Goal: Task Accomplishment & Management: Manage account settings

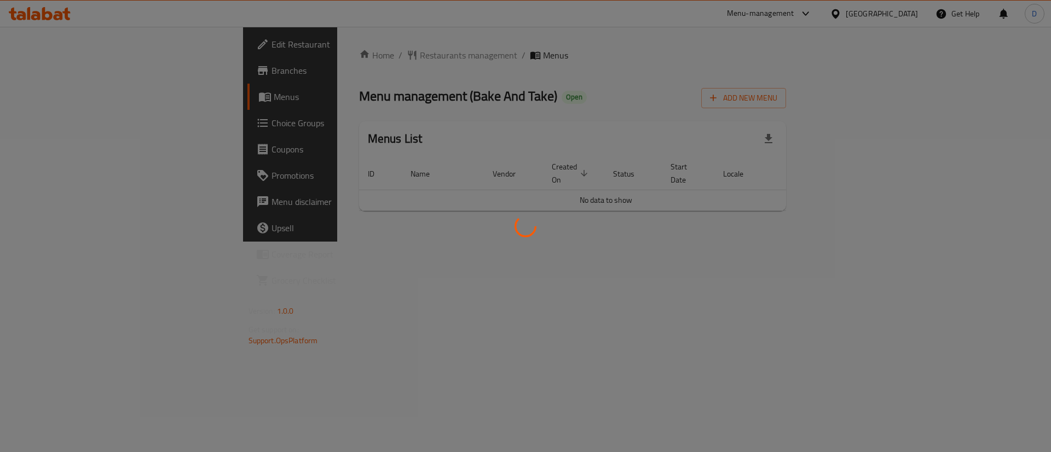
click at [554, 260] on div at bounding box center [525, 226] width 1051 height 452
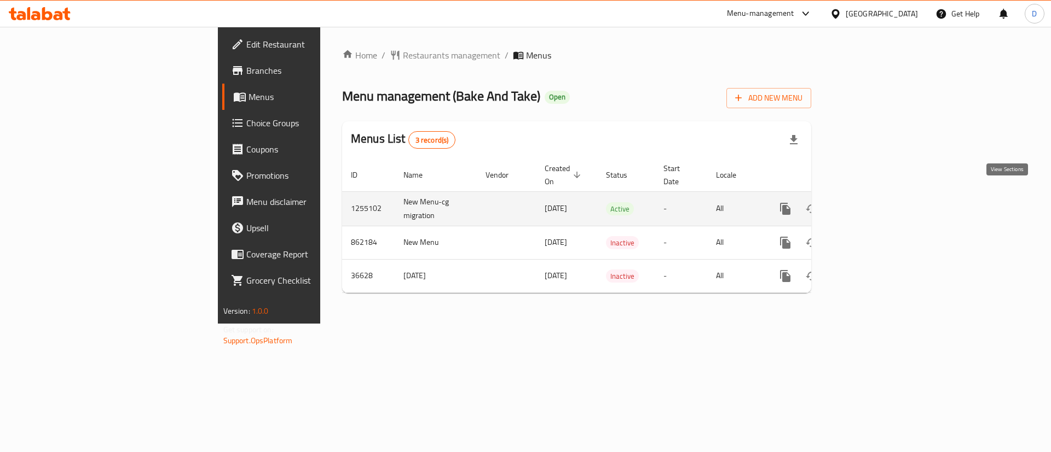
click at [871, 202] on icon "enhanced table" at bounding box center [863, 208] width 13 height 13
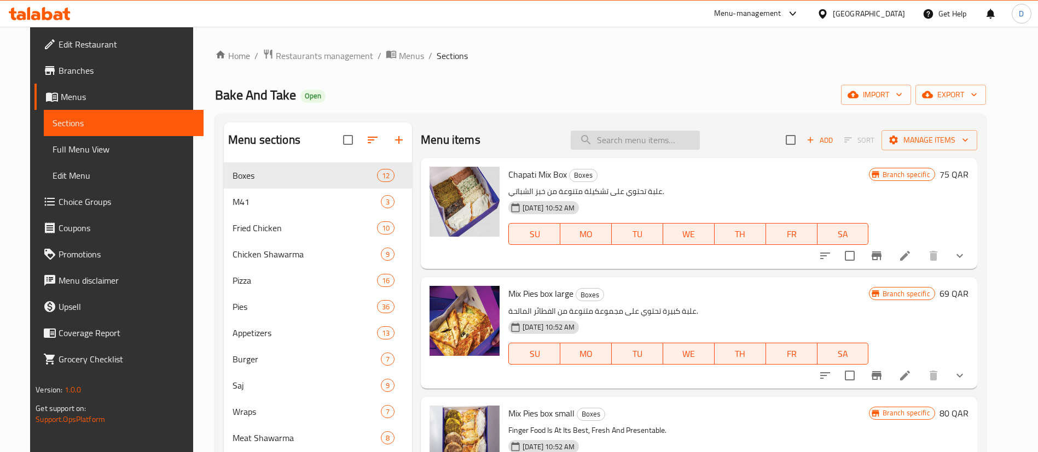
click at [635, 136] on input "search" at bounding box center [635, 140] width 129 height 19
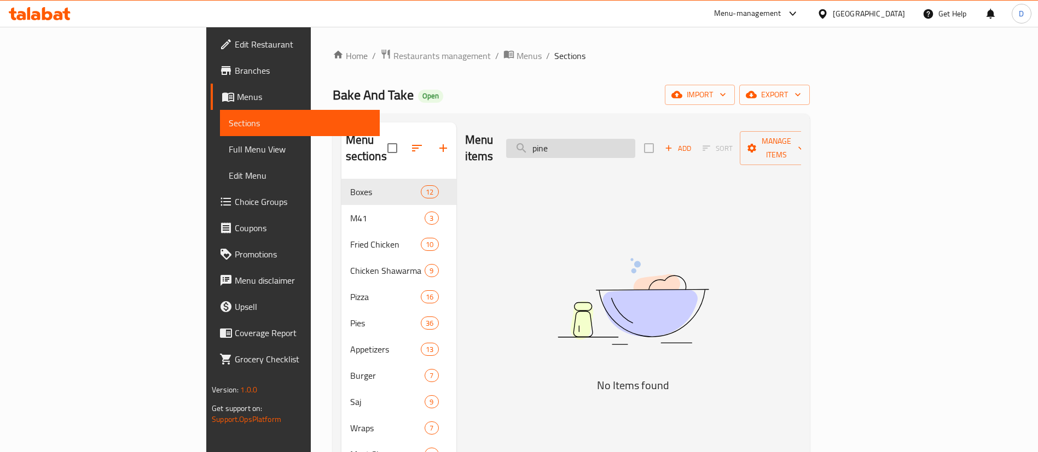
drag, startPoint x: 635, startPoint y: 141, endPoint x: 582, endPoint y: 141, distance: 53.1
click at [582, 141] on input "pine" at bounding box center [570, 148] width 129 height 19
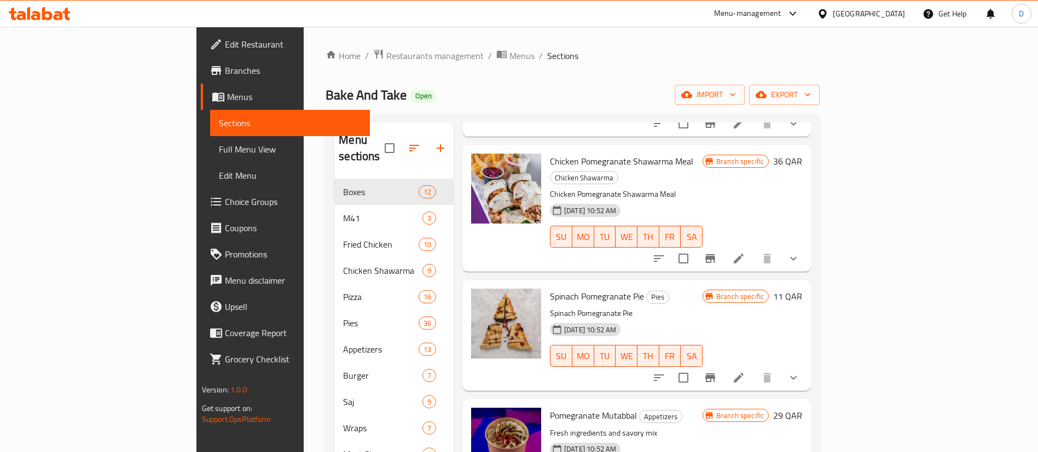
scroll to position [328, 0]
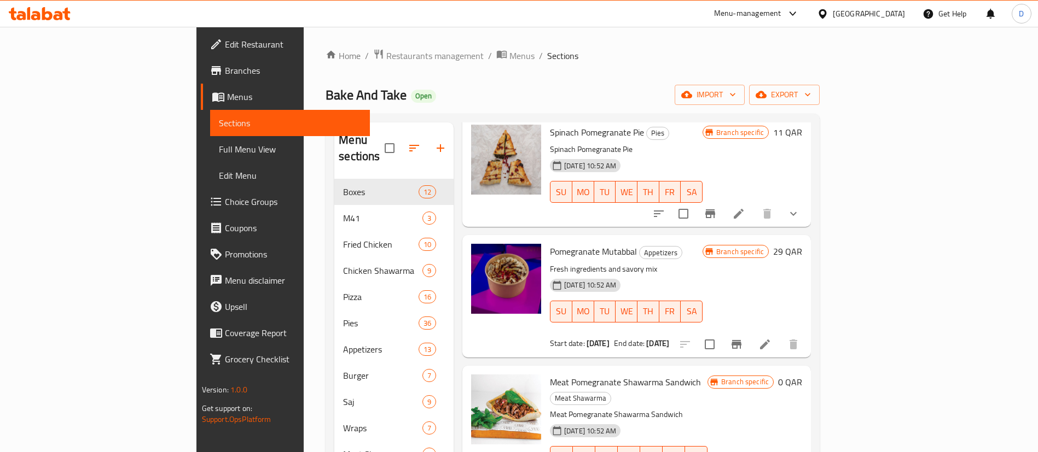
type input "pomeg"
click at [743, 338] on icon "Branch-specific-item" at bounding box center [736, 344] width 13 height 13
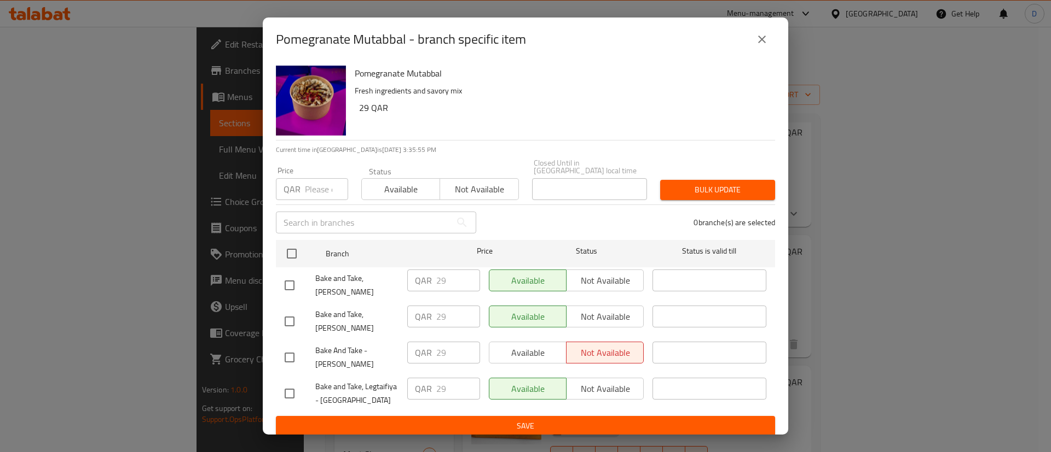
click at [543, 347] on div "Available Not available" at bounding box center [566, 353] width 155 height 22
click at [559, 347] on div "Available Not available" at bounding box center [566, 353] width 155 height 22
click at [588, 345] on div "Available Not available" at bounding box center [566, 353] width 155 height 22
click at [596, 350] on div "Available Not available" at bounding box center [566, 353] width 155 height 22
click at [537, 347] on div "Available Not available" at bounding box center [566, 353] width 155 height 22
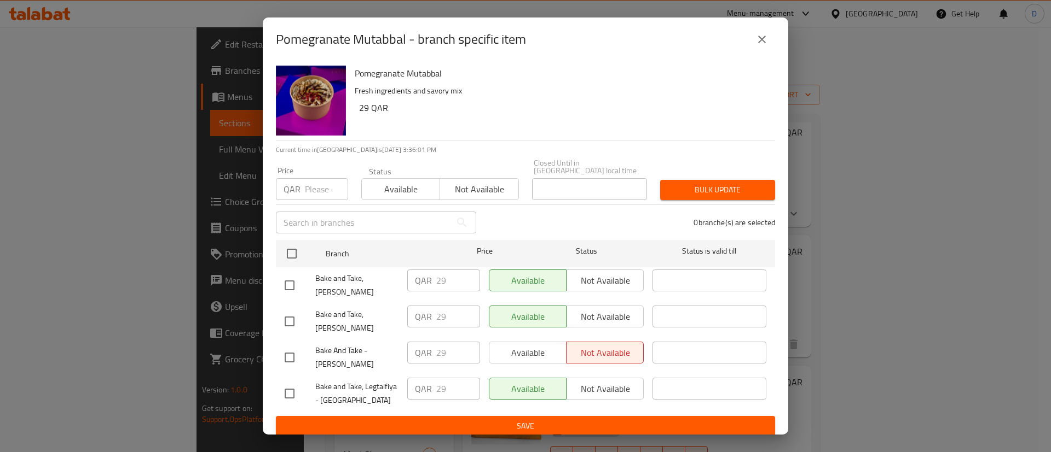
click at [520, 349] on div "Available Not available" at bounding box center [566, 353] width 155 height 22
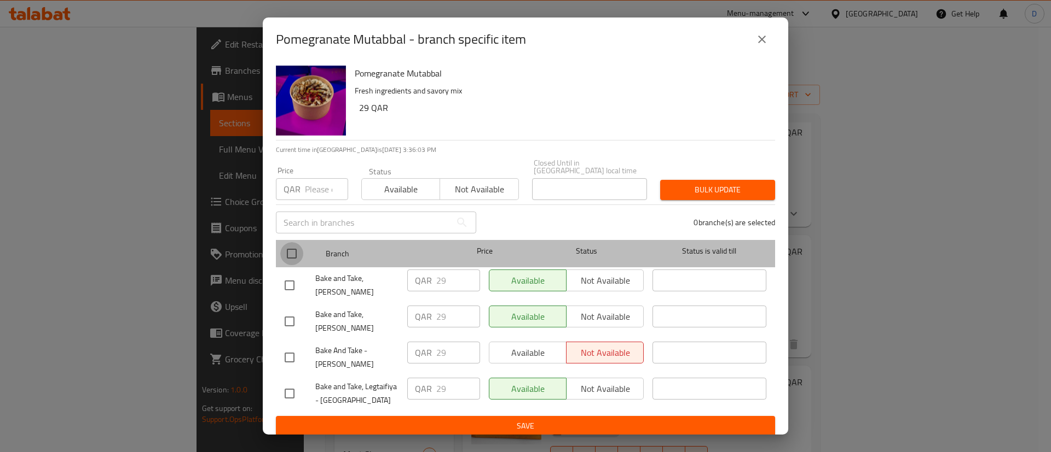
click at [296, 250] on input "checkbox" at bounding box center [291, 253] width 23 height 23
checkbox input "true"
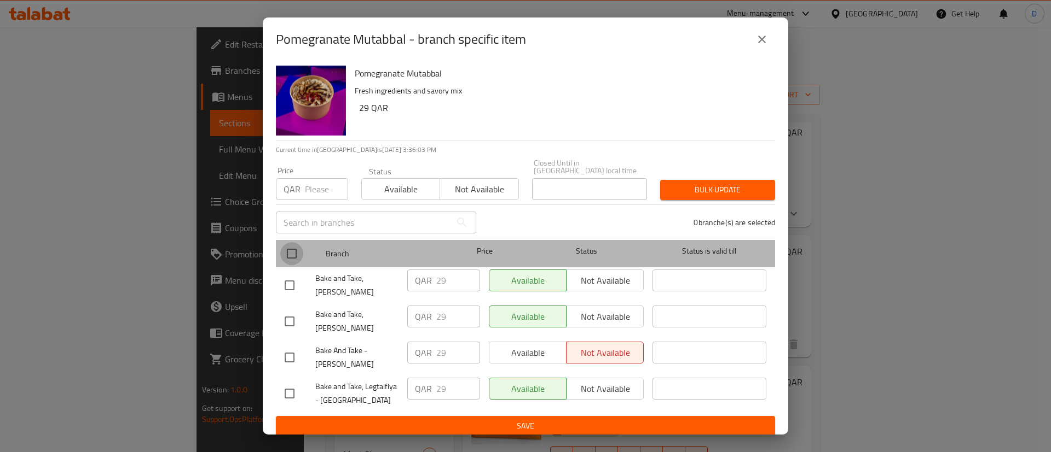
checkbox input "true"
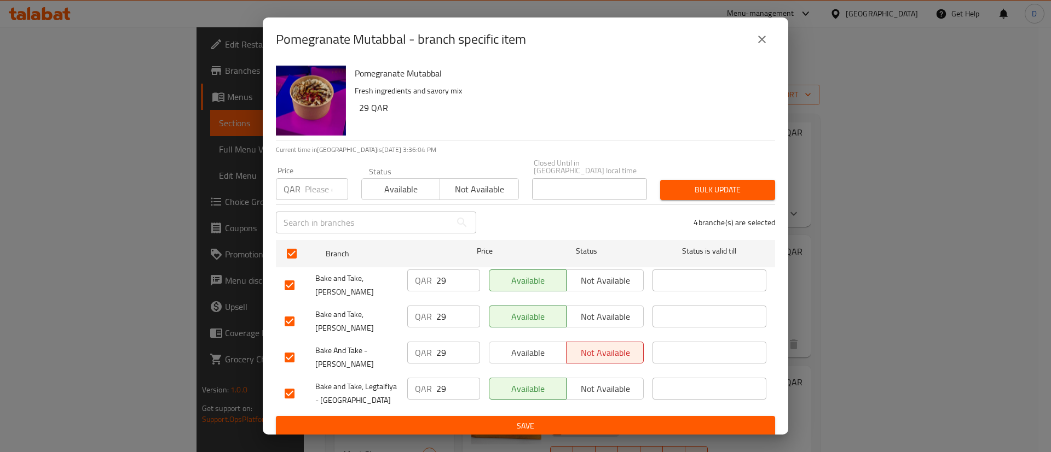
click at [511, 354] on button "Available" at bounding box center [528, 353] width 78 height 22
click at [606, 420] on span "Save" at bounding box center [525, 427] width 481 height 14
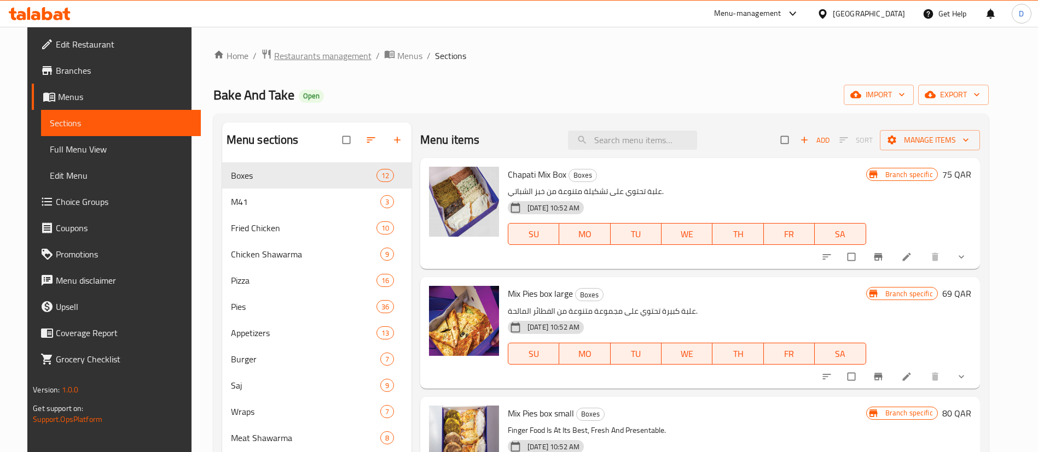
click at [330, 50] on span "Restaurants management" at bounding box center [322, 55] width 97 height 13
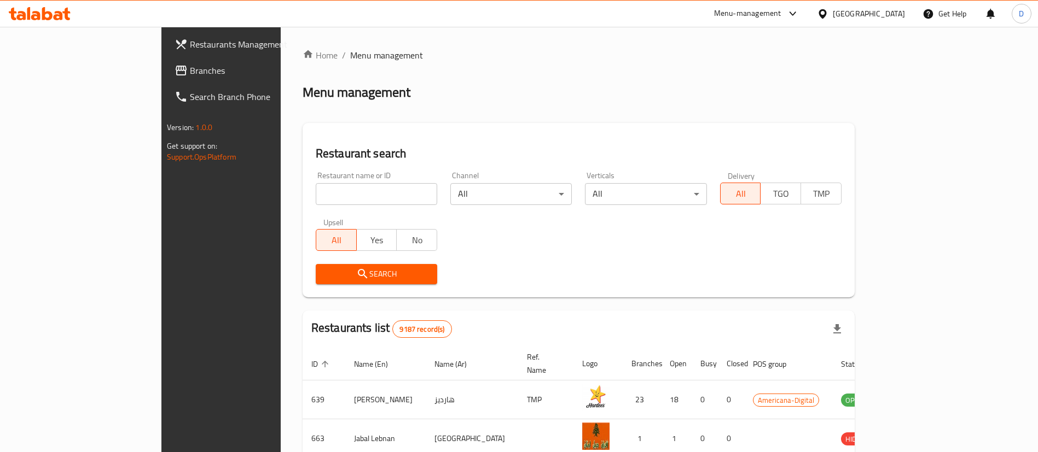
click at [325, 196] on input "search" at bounding box center [376, 194] width 121 height 22
type input "il panzer"
click button "Search" at bounding box center [376, 274] width 121 height 20
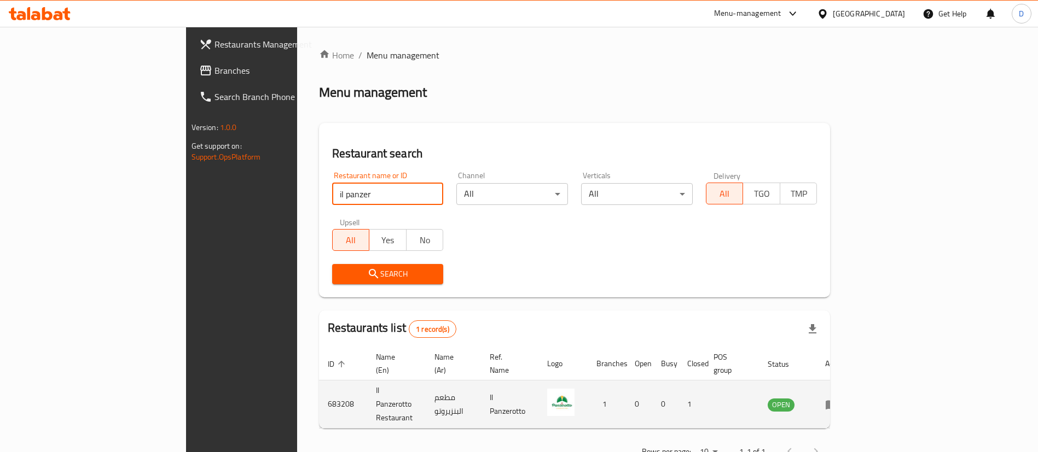
click at [854, 391] on td "enhanced table" at bounding box center [835, 405] width 38 height 48
click at [838, 401] on icon "enhanced table" at bounding box center [832, 405] width 12 height 9
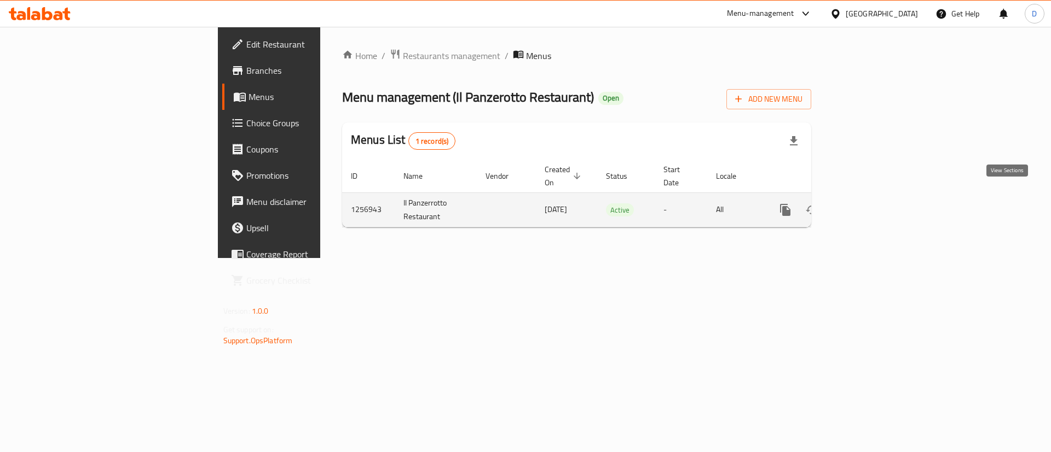
click at [877, 199] on link "enhanced table" at bounding box center [864, 210] width 26 height 26
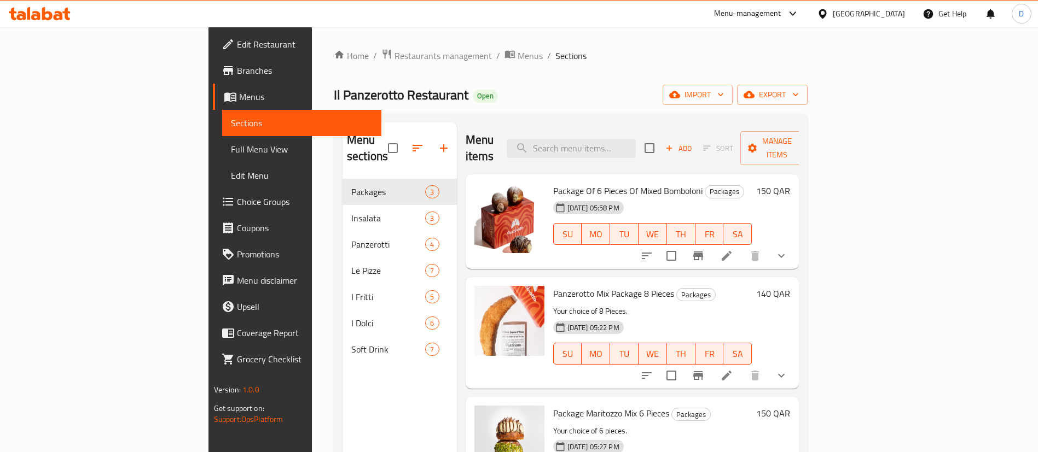
click at [237, 73] on span "Branches" at bounding box center [305, 70] width 136 height 13
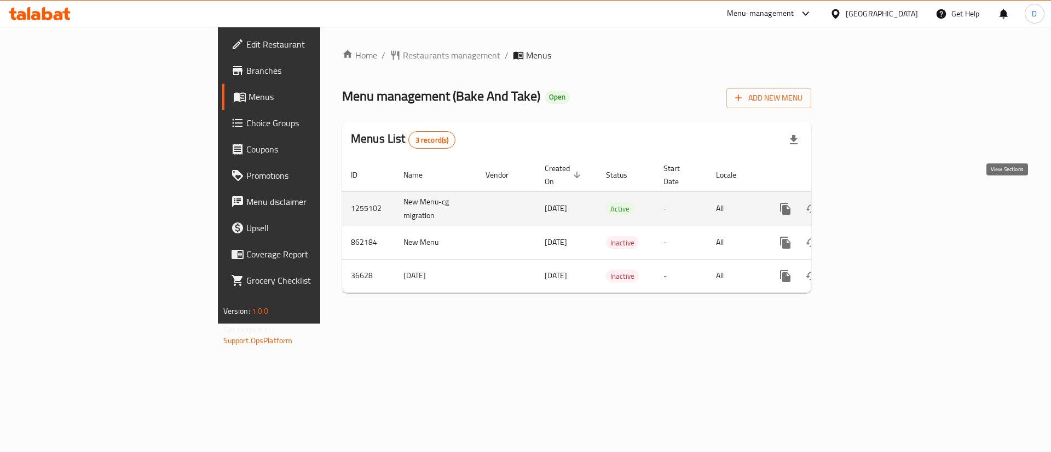
click at [871, 202] on icon "enhanced table" at bounding box center [863, 208] width 13 height 13
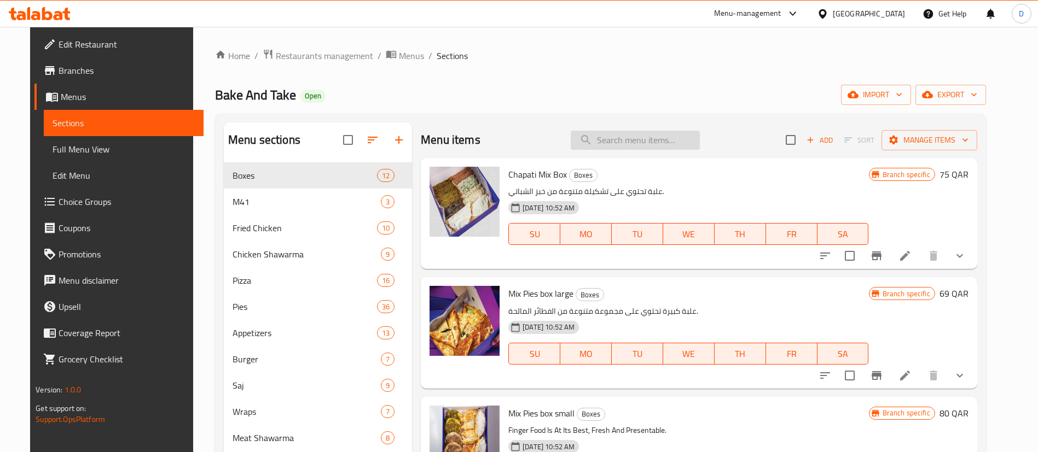
click at [611, 142] on input "search" at bounding box center [635, 140] width 129 height 19
paste input "Authentic Chicken Shawarma"
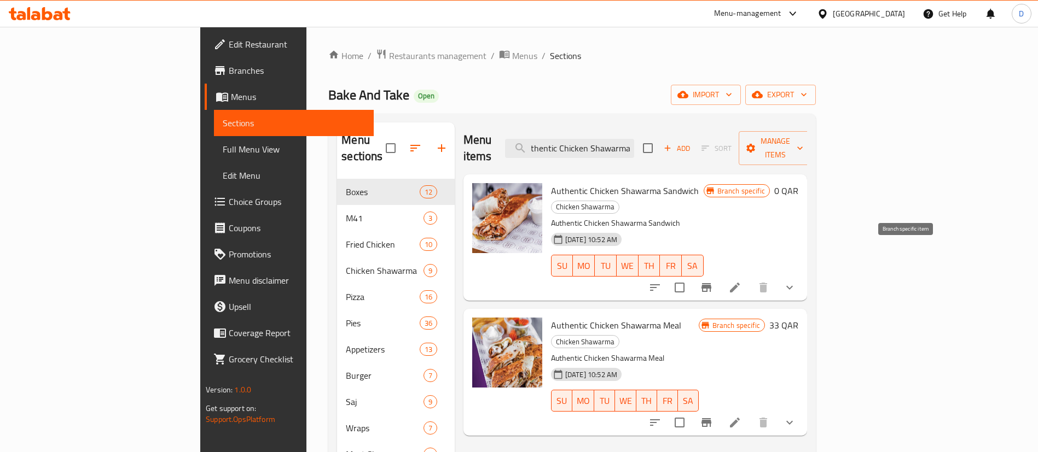
type input "Authentic Chicken Shawarma"
click at [720, 275] on button "Branch-specific-item" at bounding box center [706, 288] width 26 height 26
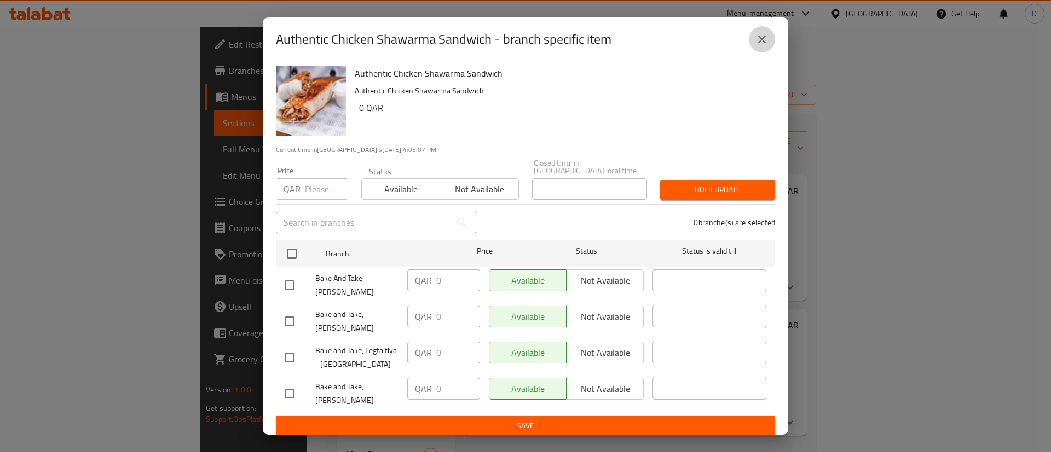
click at [761, 43] on icon "close" at bounding box center [761, 39] width 13 height 13
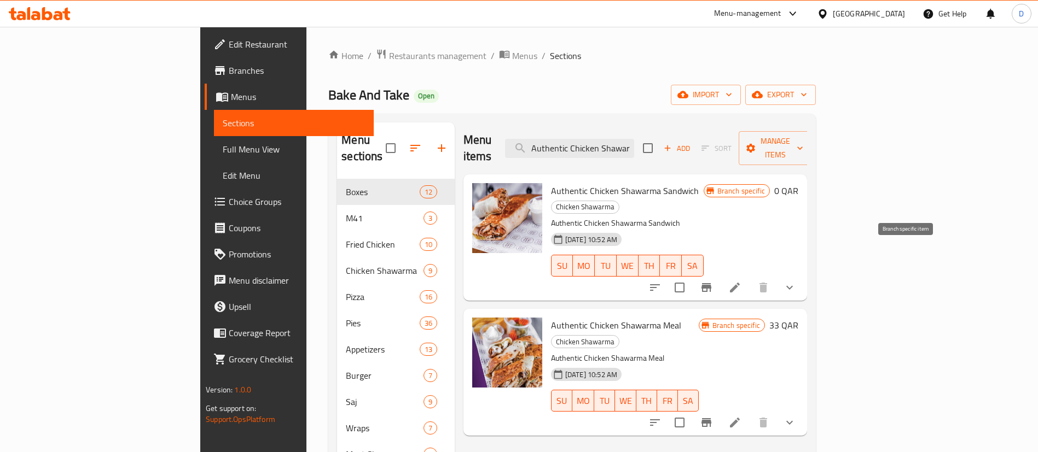
click at [711, 283] on icon "Branch-specific-item" at bounding box center [706, 287] width 10 height 9
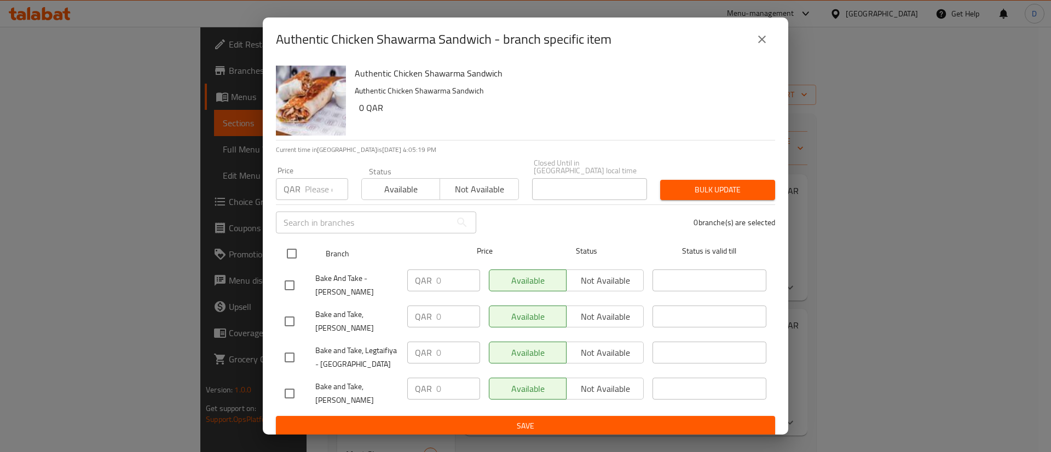
click at [292, 243] on input "checkbox" at bounding box center [291, 253] width 23 height 23
checkbox input "true"
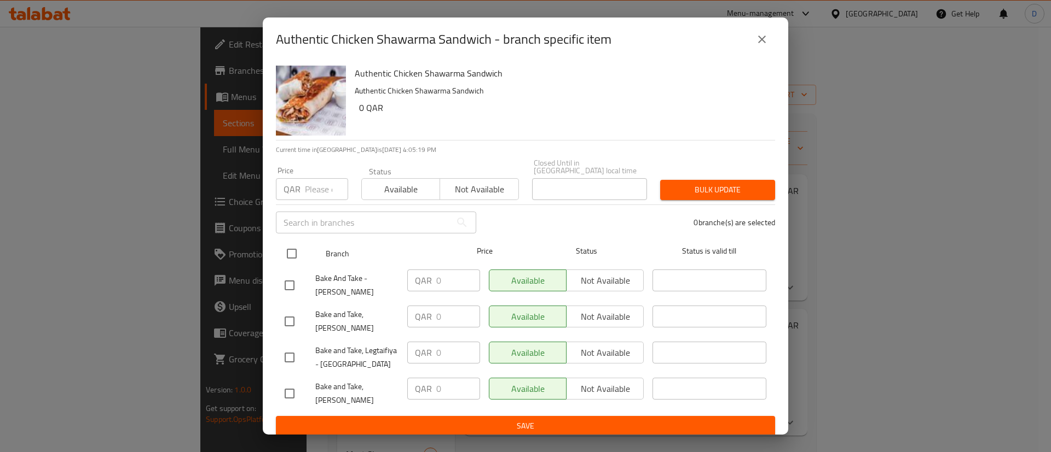
checkbox input "true"
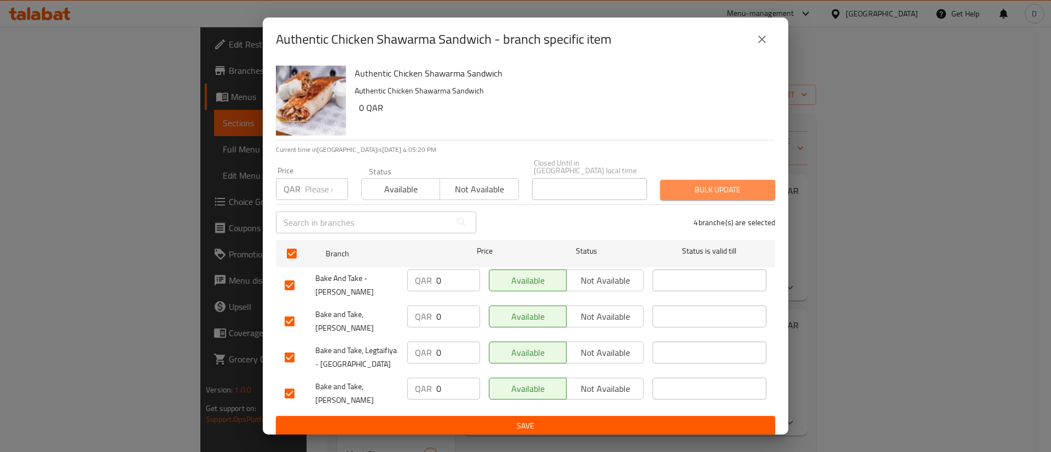
click at [674, 183] on span "Bulk update" at bounding box center [717, 190] width 97 height 14
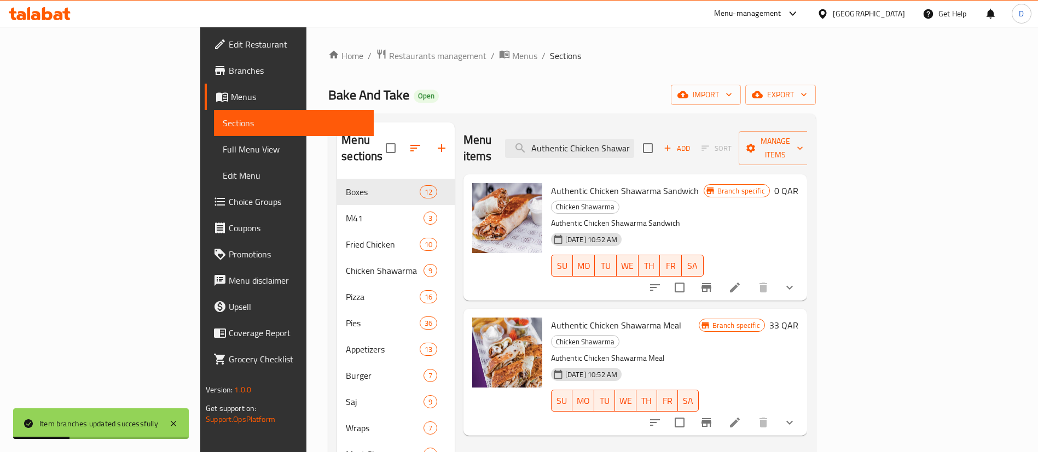
scroll to position [0, 11]
drag, startPoint x: 607, startPoint y: 139, endPoint x: 774, endPoint y: 148, distance: 167.1
click at [774, 148] on div "Menu items Authentic Chicken Shawarma Add Sort Manage items" at bounding box center [635, 149] width 344 height 52
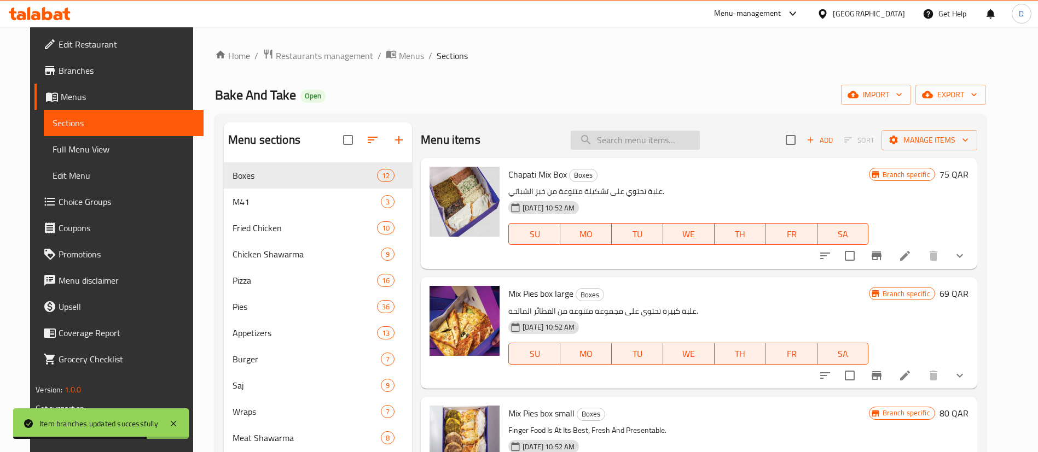
paste input "small pie box"
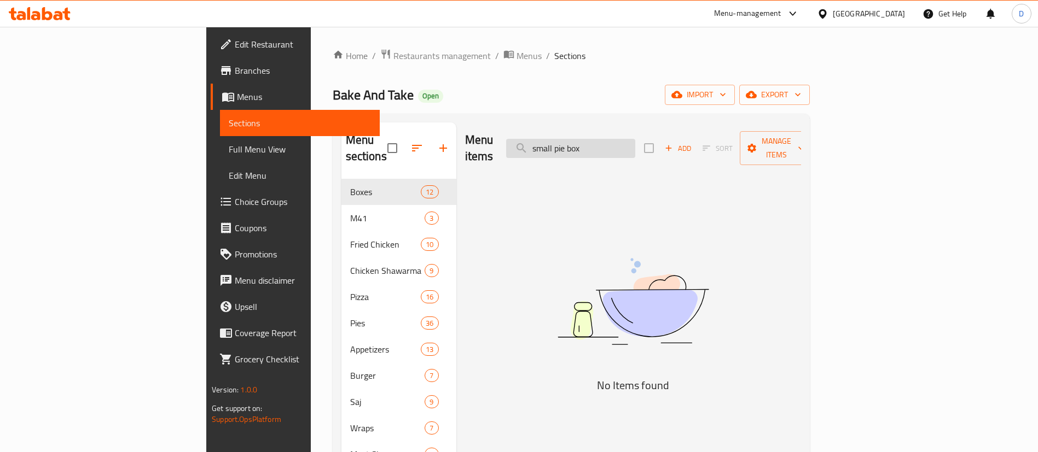
click at [609, 141] on input "small pie box" at bounding box center [570, 148] width 129 height 19
click at [635, 139] on input "small pie box" at bounding box center [570, 148] width 129 height 19
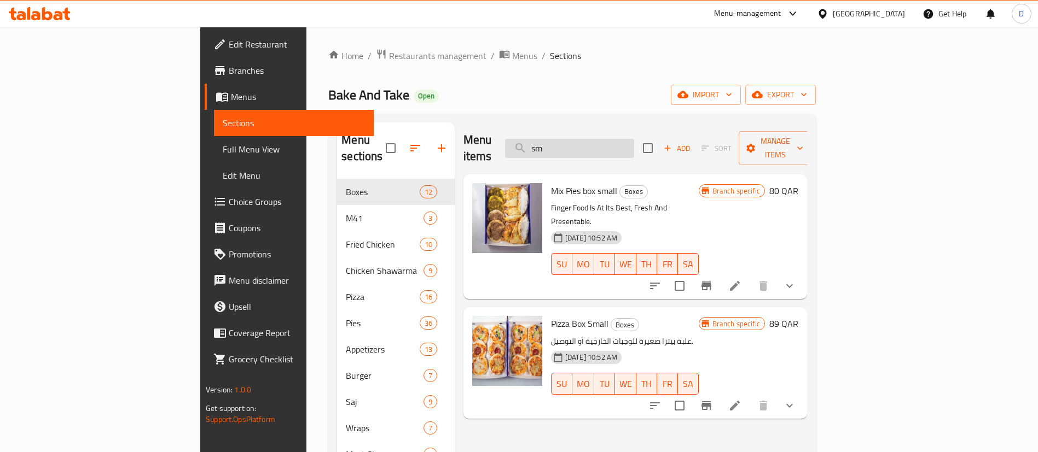
type input "s"
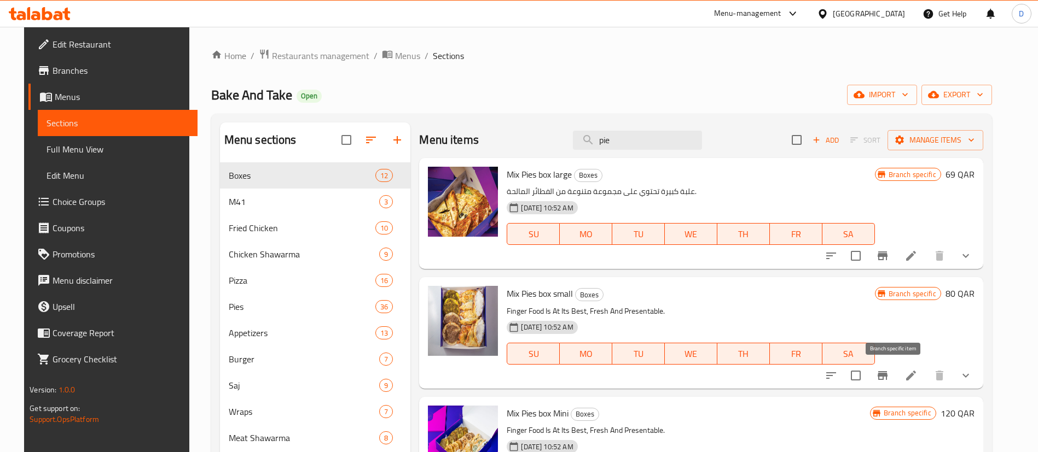
type input "pie"
click at [887, 378] on button "Branch-specific-item" at bounding box center [882, 376] width 26 height 26
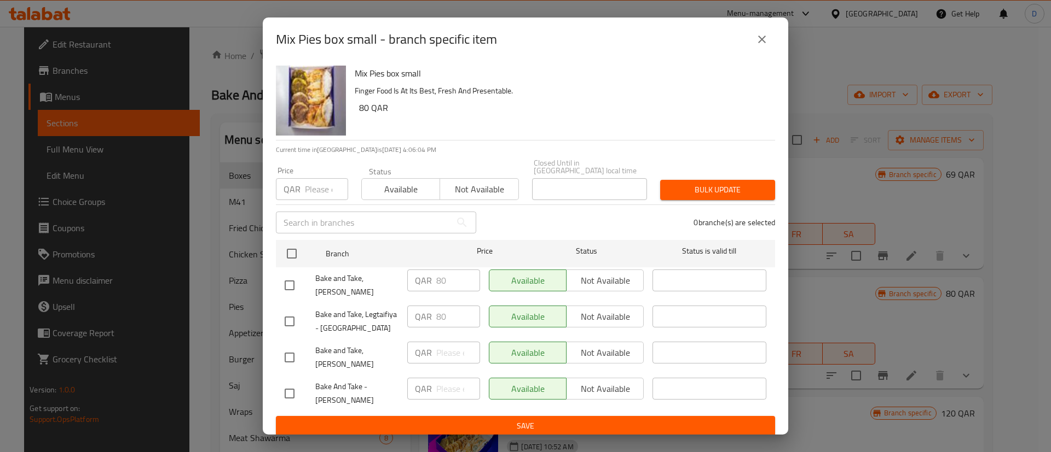
click at [765, 43] on icon "close" at bounding box center [762, 40] width 8 height 8
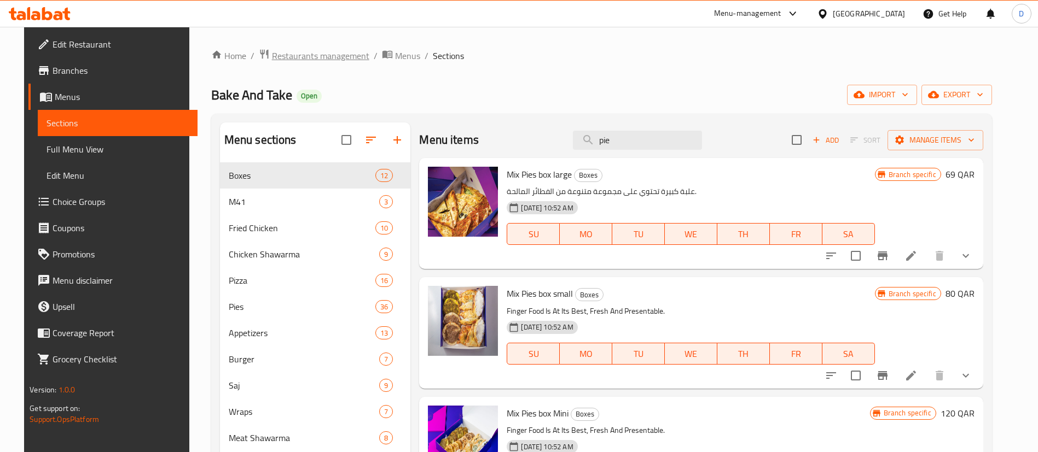
click at [282, 54] on span "Restaurants management" at bounding box center [320, 55] width 97 height 13
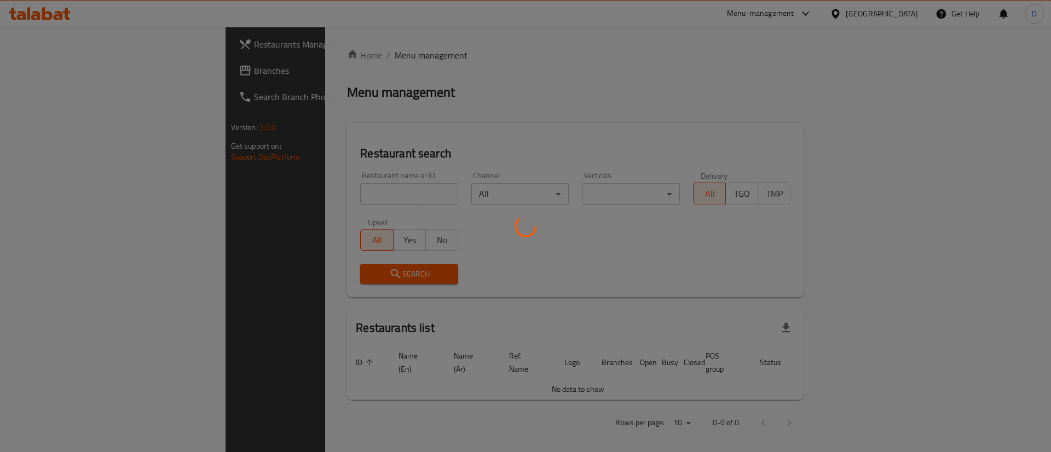
click at [291, 194] on div at bounding box center [525, 226] width 1051 height 452
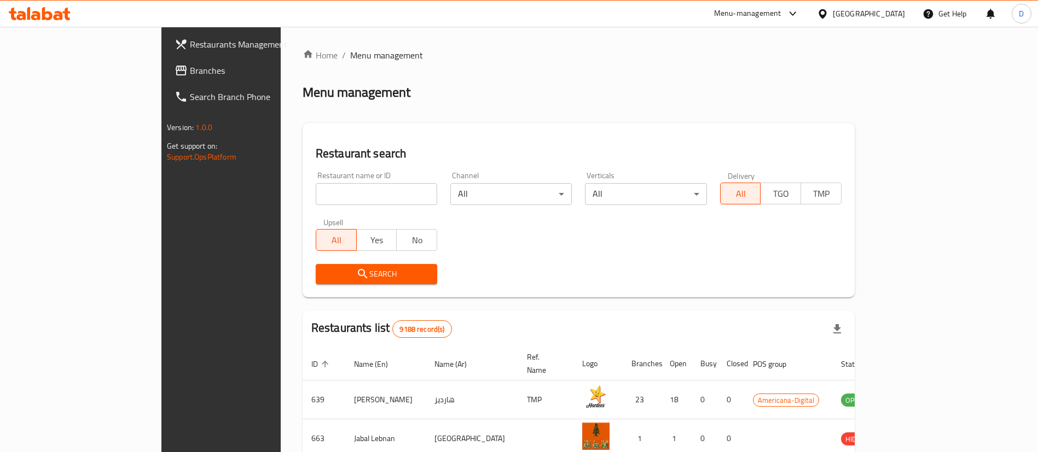
click at [316, 196] on input "search" at bounding box center [376, 194] width 121 height 22
click at [316, 190] on input "search" at bounding box center [376, 194] width 121 height 22
paste input "Chef meshaltet"
type input "Chef meshaltet"
click button "Search" at bounding box center [376, 274] width 121 height 20
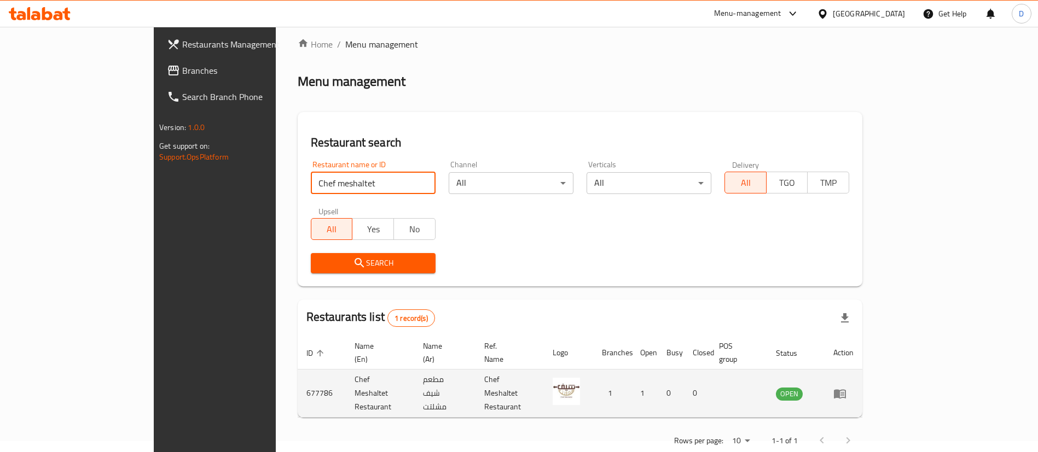
scroll to position [14, 0]
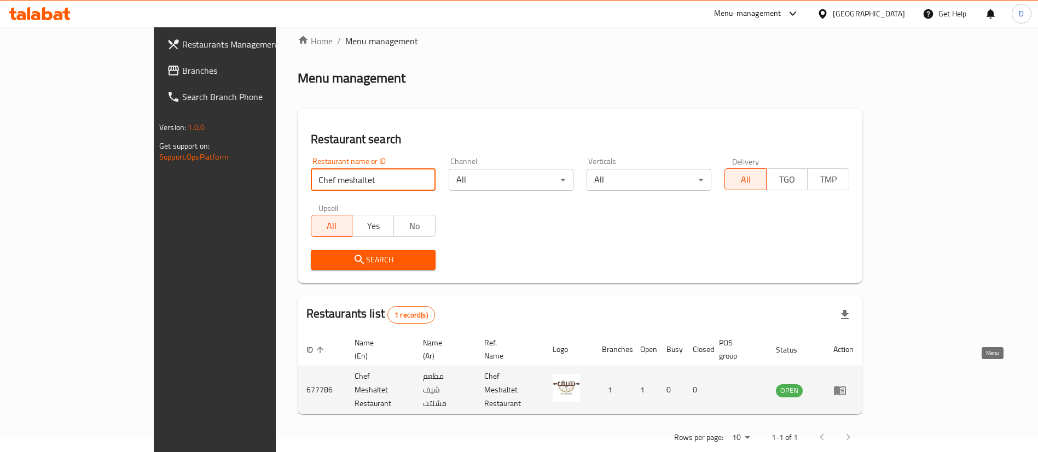
click at [846, 386] on icon "enhanced table" at bounding box center [840, 390] width 12 height 9
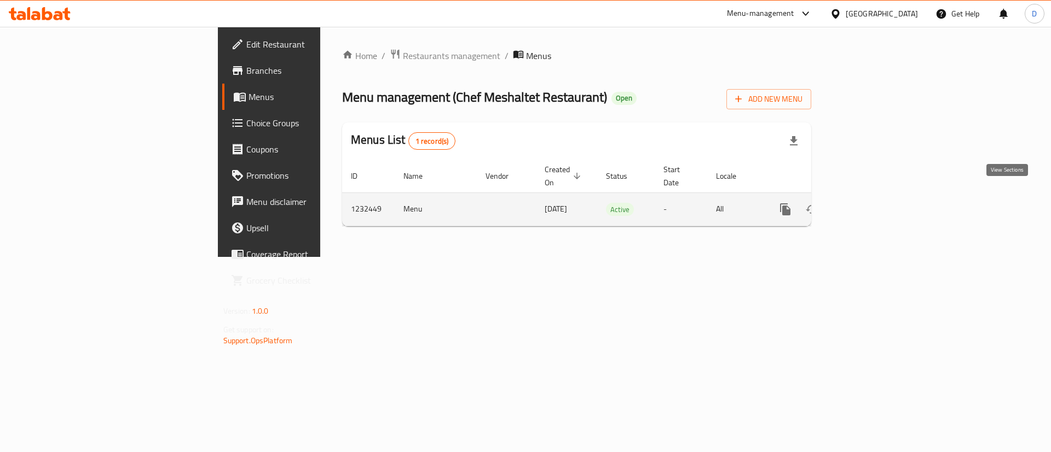
click at [871, 203] on icon "enhanced table" at bounding box center [863, 209] width 13 height 13
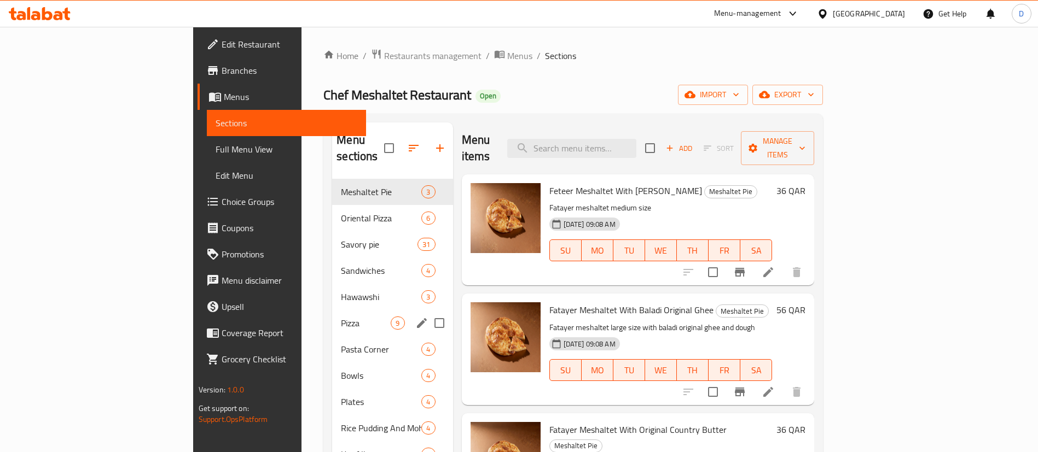
scroll to position [192, 0]
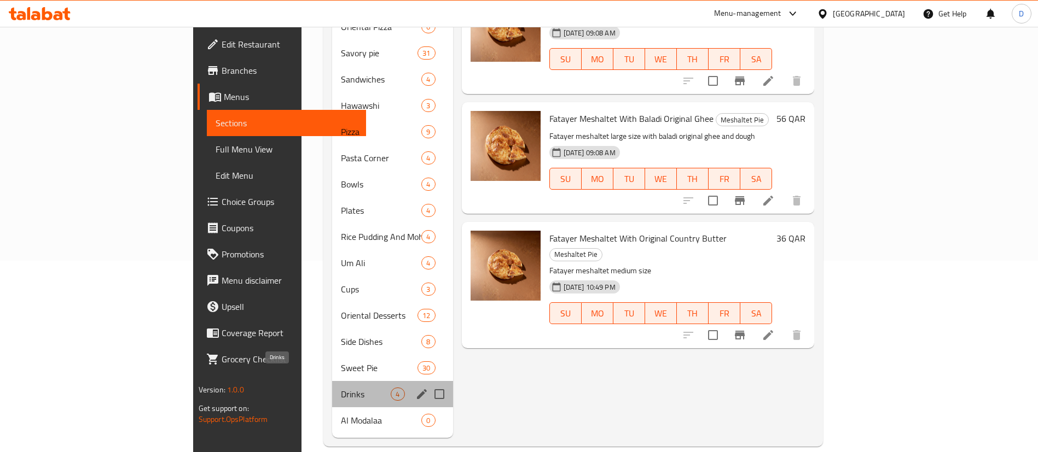
click at [341, 388] on span "Drinks" at bounding box center [366, 394] width 50 height 13
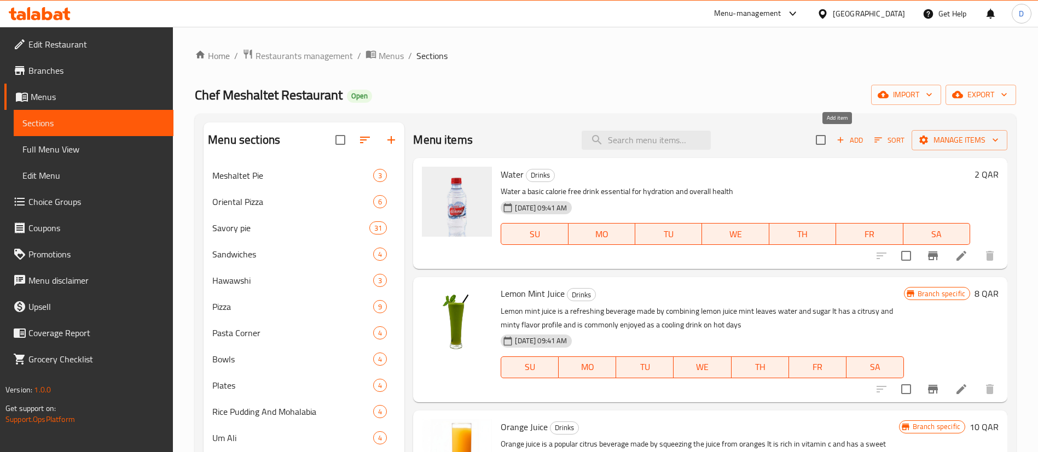
click at [839, 140] on span "Add" at bounding box center [850, 140] width 30 height 13
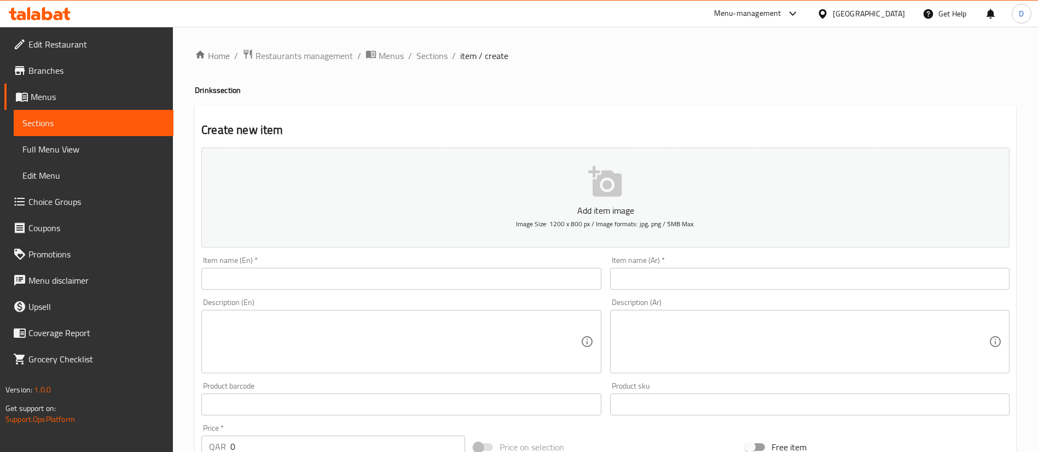
click at [361, 273] on input "text" at bounding box center [400, 279] width 399 height 22
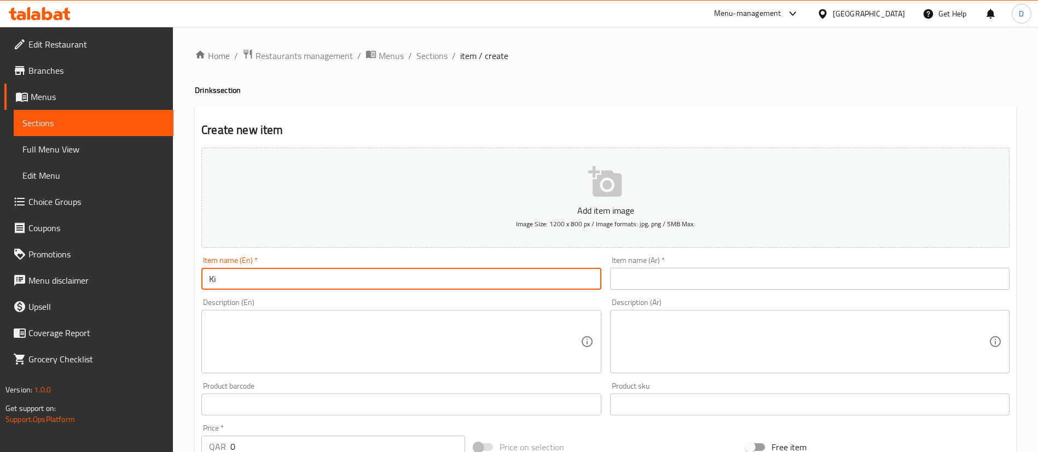
type input "K"
type input "Kinza"
click at [638, 280] on input "text" at bounding box center [809, 279] width 399 height 22
drag, startPoint x: 327, startPoint y: 279, endPoint x: 171, endPoint y: 282, distance: 156.0
click at [171, 282] on div "Edit Restaurant Branches Menus Sections Full Menu View Edit Menu Choice Groups …" at bounding box center [519, 406] width 1038 height 758
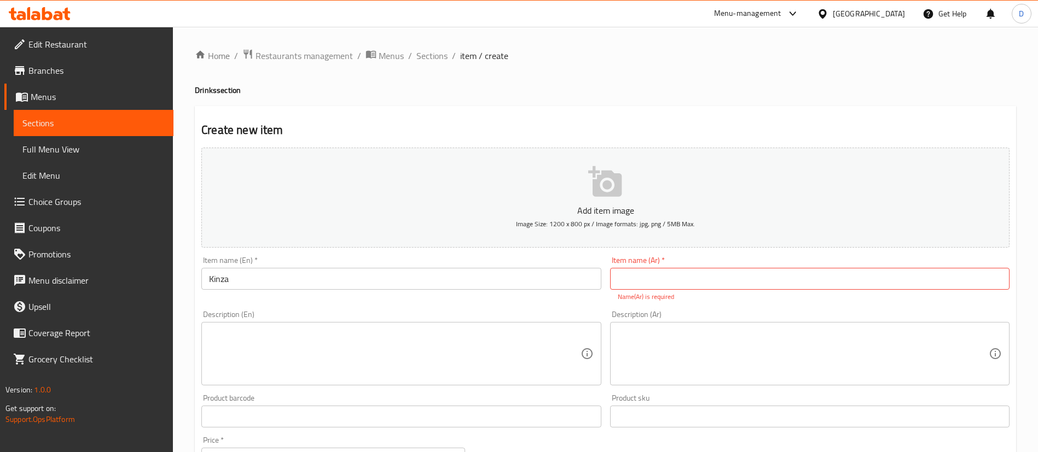
click at [281, 303] on div "Item name (En)   * Kinza Item name (En) *" at bounding box center [401, 279] width 408 height 54
click at [651, 279] on input "text" at bounding box center [809, 279] width 399 height 22
paste input "كينزا"
type input "كينزا"
click at [427, 349] on textarea at bounding box center [394, 354] width 371 height 52
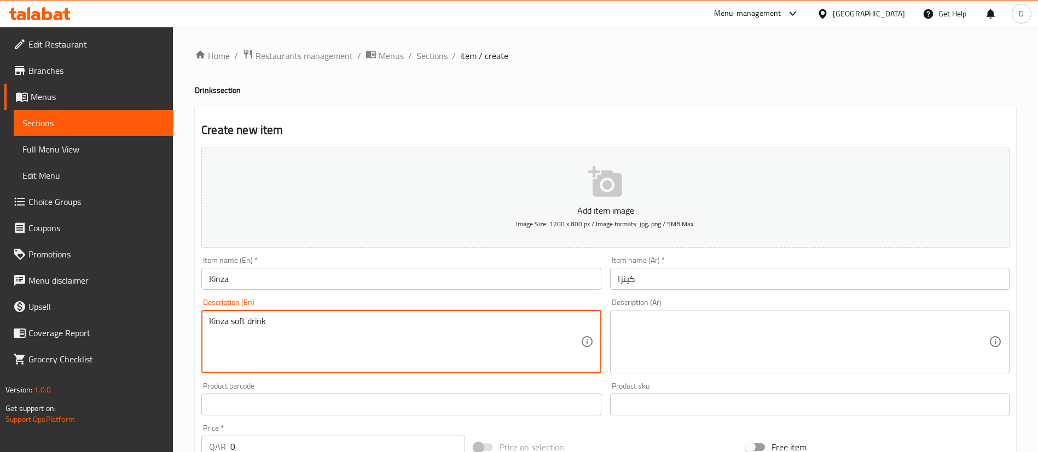
type textarea "Kinza soft drink"
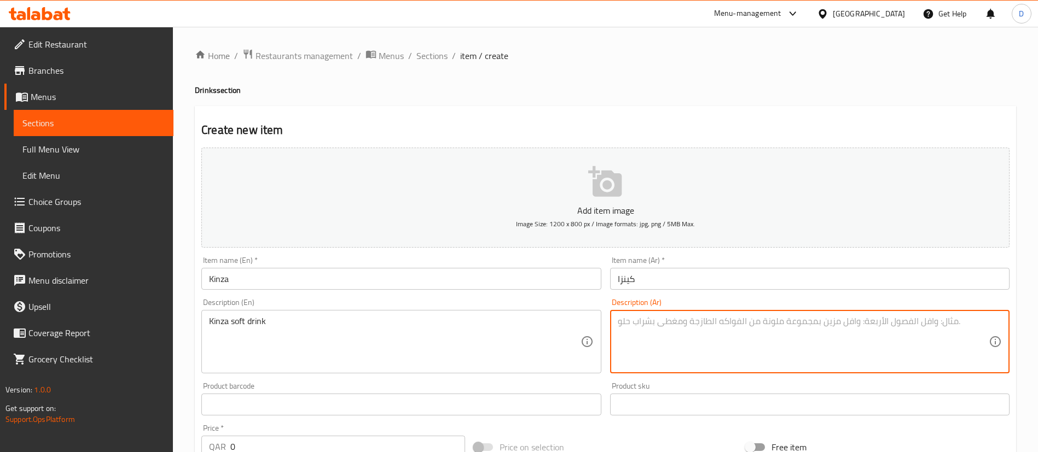
click at [732, 333] on textarea at bounding box center [803, 342] width 371 height 52
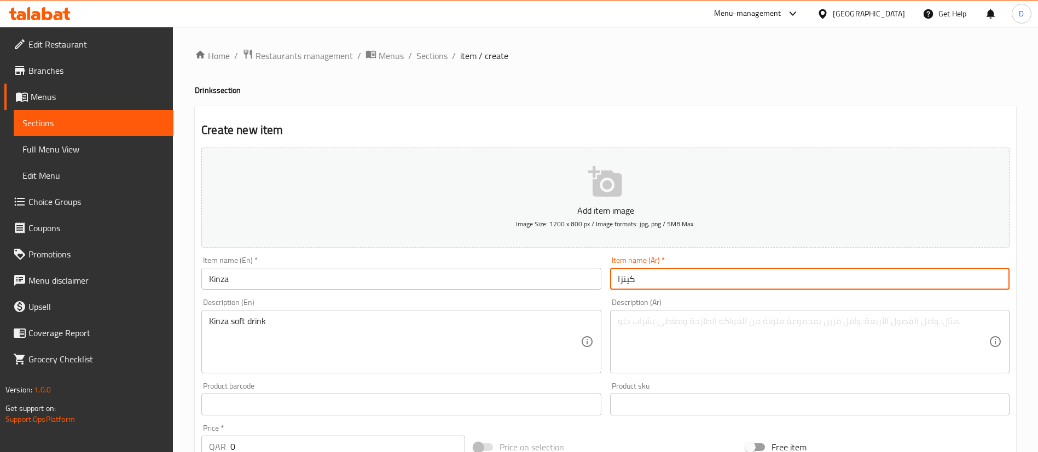
drag, startPoint x: 650, startPoint y: 279, endPoint x: 589, endPoint y: 279, distance: 61.3
click at [589, 279] on div "Add item image Image Size: 1200 x 800 px / Image formats: jpg, png / 5MB Max. I…" at bounding box center [605, 379] width 817 height 472
click at [671, 330] on textarea at bounding box center [803, 342] width 371 height 52
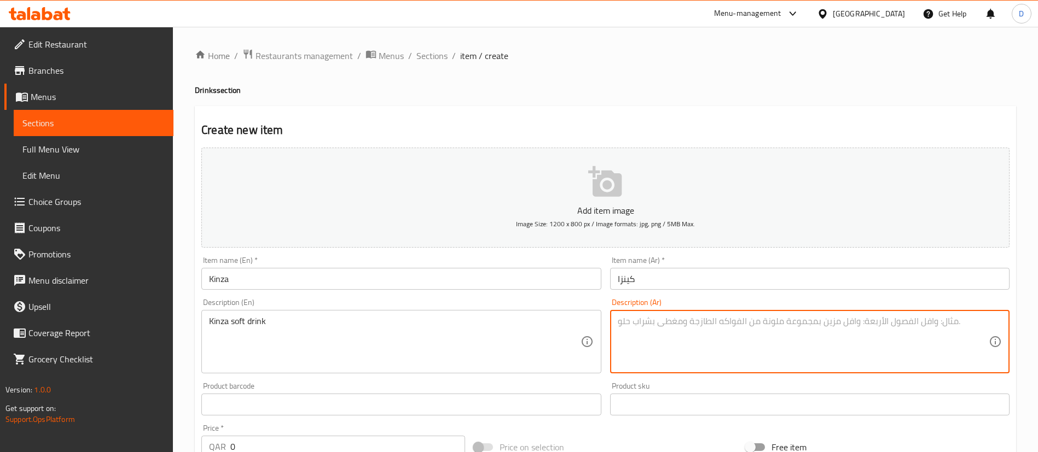
paste textarea "كينزا"
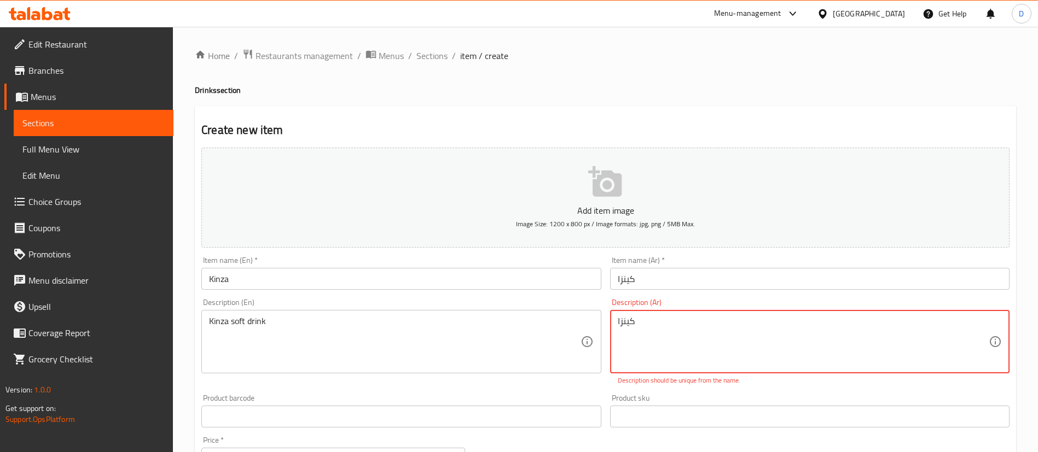
drag, startPoint x: 696, startPoint y: 338, endPoint x: 576, endPoint y: 324, distance: 121.1
click at [576, 324] on div "Add item image Image Size: 1200 x 800 px / Image formats: jpg, png / 5MB Max. I…" at bounding box center [605, 385] width 817 height 484
paste textarea "شروب غازي"
type textarea "مشروب غازي"
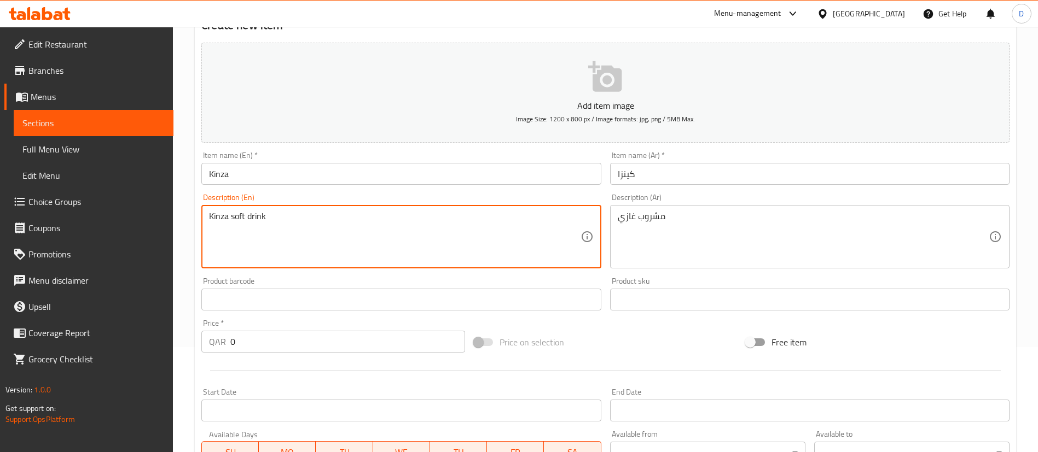
scroll to position [164, 0]
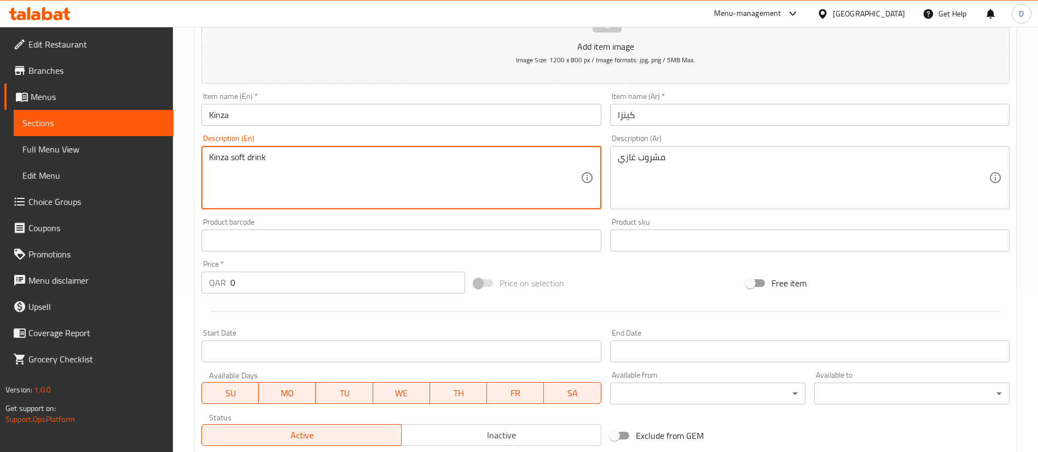
click at [325, 285] on input "0" at bounding box center [347, 283] width 235 height 22
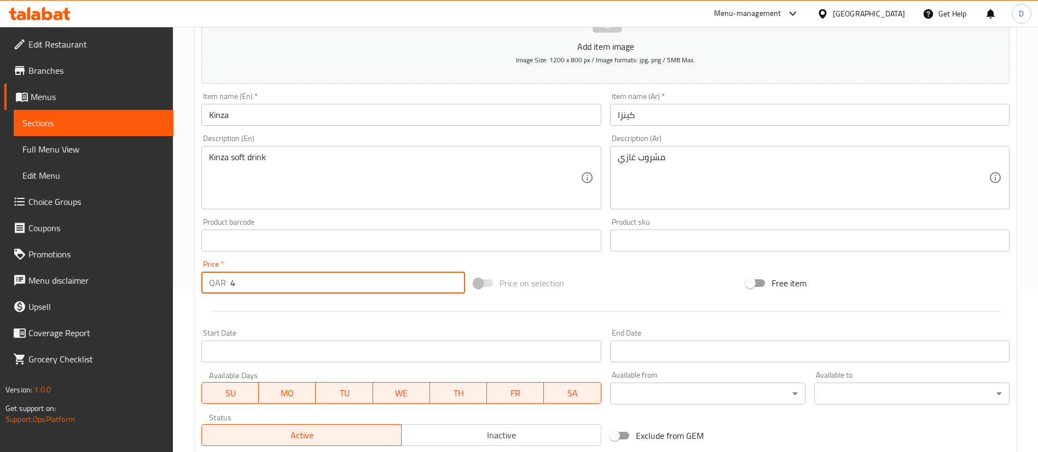
type input "4"
click at [322, 309] on div at bounding box center [605, 311] width 817 height 27
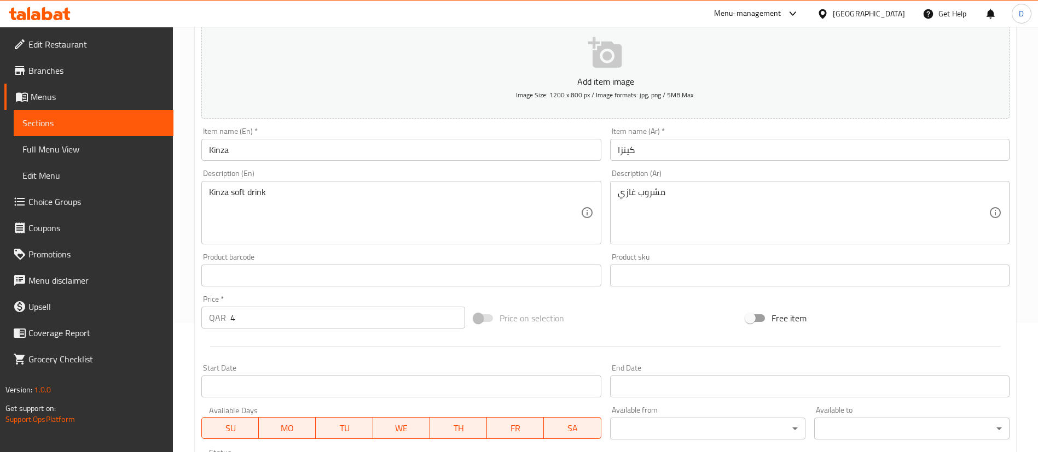
scroll to position [0, 0]
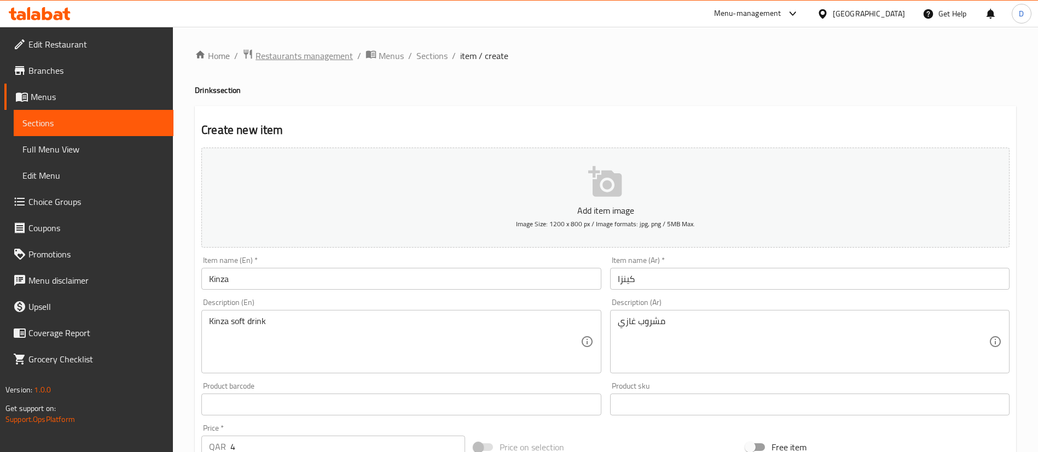
click at [294, 56] on span "Restaurants management" at bounding box center [304, 55] width 97 height 13
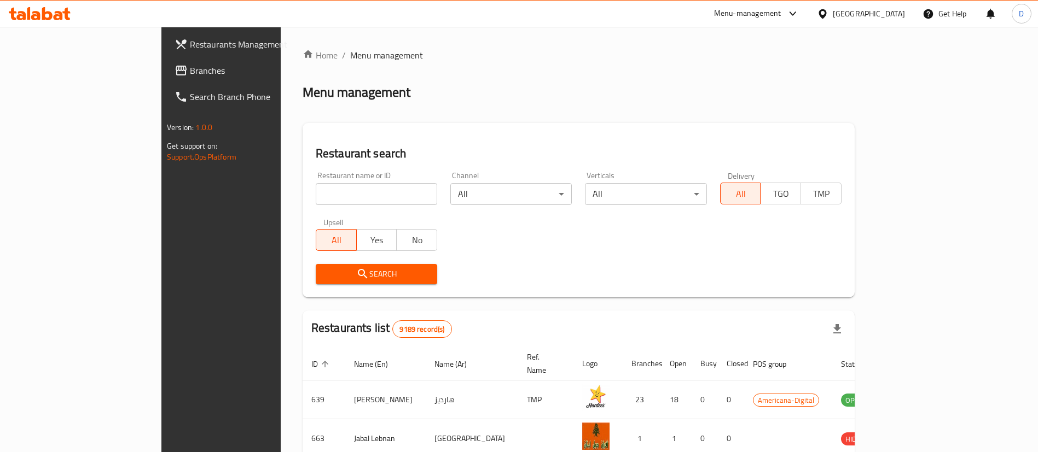
click at [309, 212] on div "Upsell All Yes No" at bounding box center [376, 235] width 135 height 46
click at [316, 202] on input "search" at bounding box center [376, 194] width 121 height 22
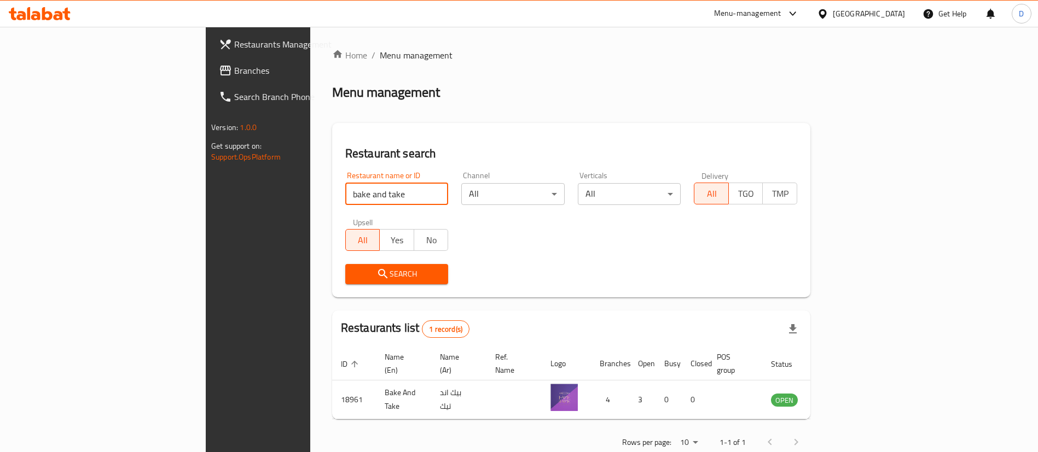
drag, startPoint x: 266, startPoint y: 197, endPoint x: 178, endPoint y: 199, distance: 88.1
click at [310, 199] on div "Home / Menu management Menu management Restaurant search Restaurant name or ID …" at bounding box center [571, 253] width 522 height 452
paste input "مشروب غازي"
type input "م"
click at [345, 192] on input "search" at bounding box center [396, 194] width 103 height 22
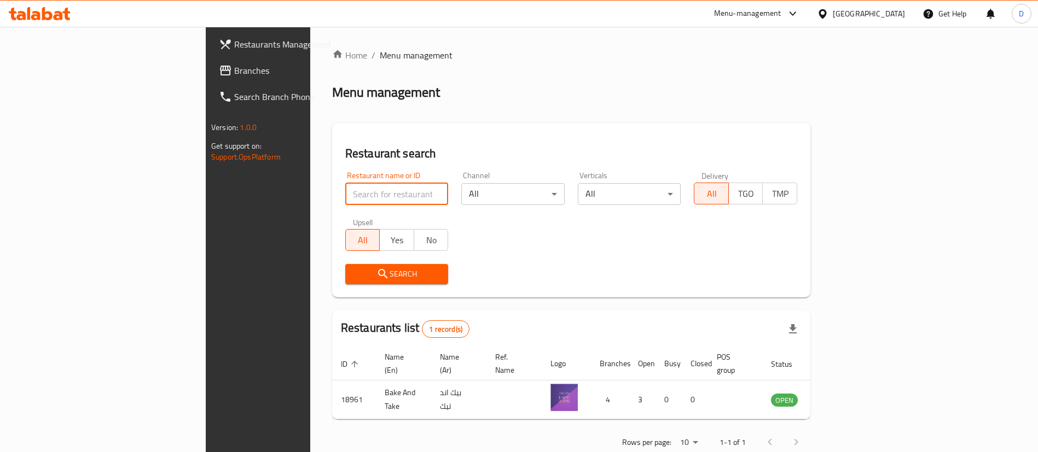
paste input "Chef meshal"
type input "Chef meshaltet"
click button "Search" at bounding box center [396, 274] width 103 height 20
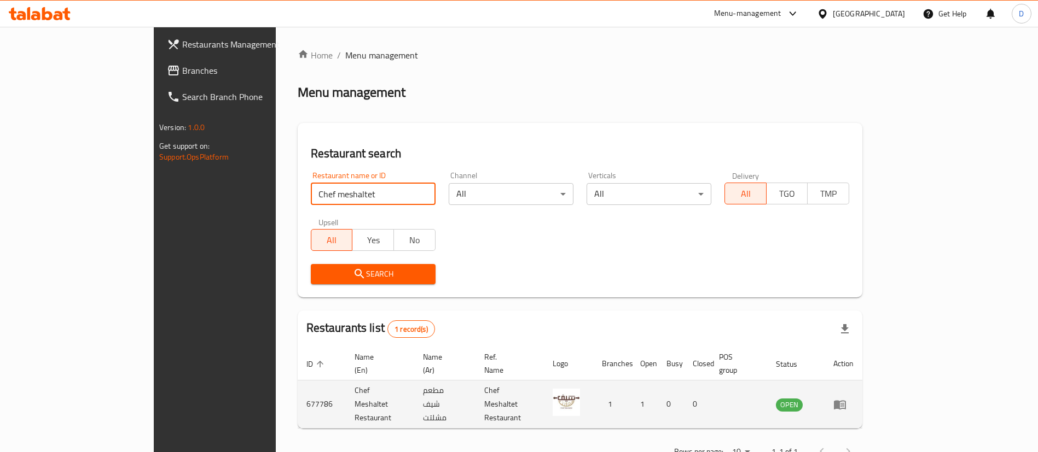
click at [846, 398] on icon "enhanced table" at bounding box center [839, 404] width 13 height 13
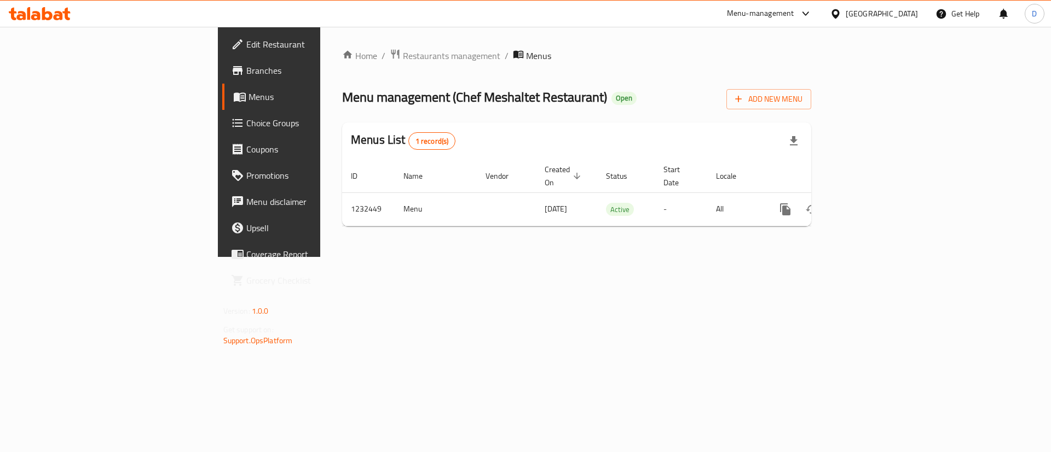
click at [248, 97] on span "Menus" at bounding box center [316, 96] width 136 height 13
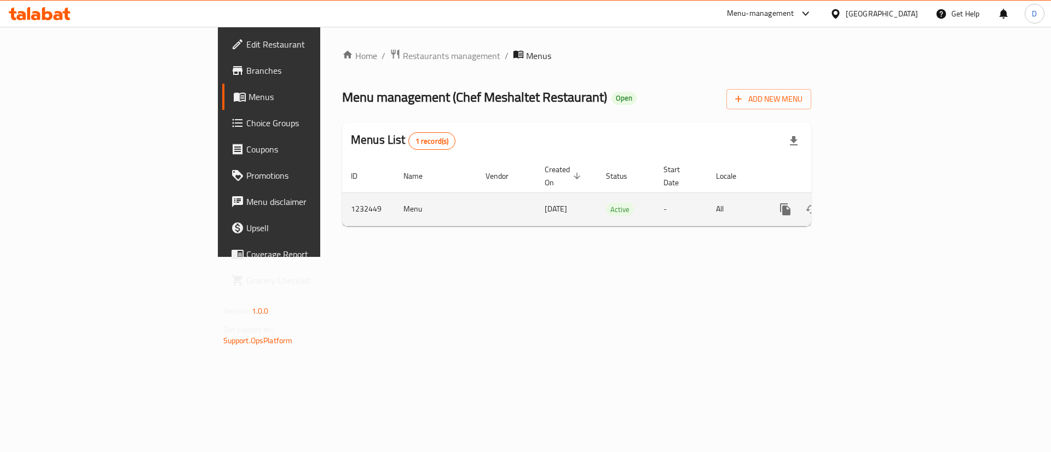
click at [869, 205] on icon "enhanced table" at bounding box center [864, 210] width 10 height 10
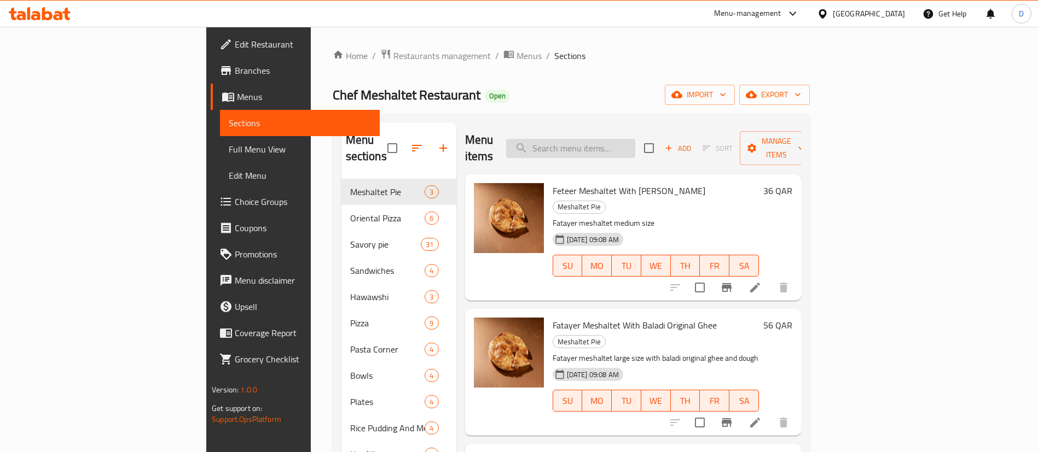
click at [635, 139] on input "search" at bounding box center [570, 148] width 129 height 19
type input "kinza"
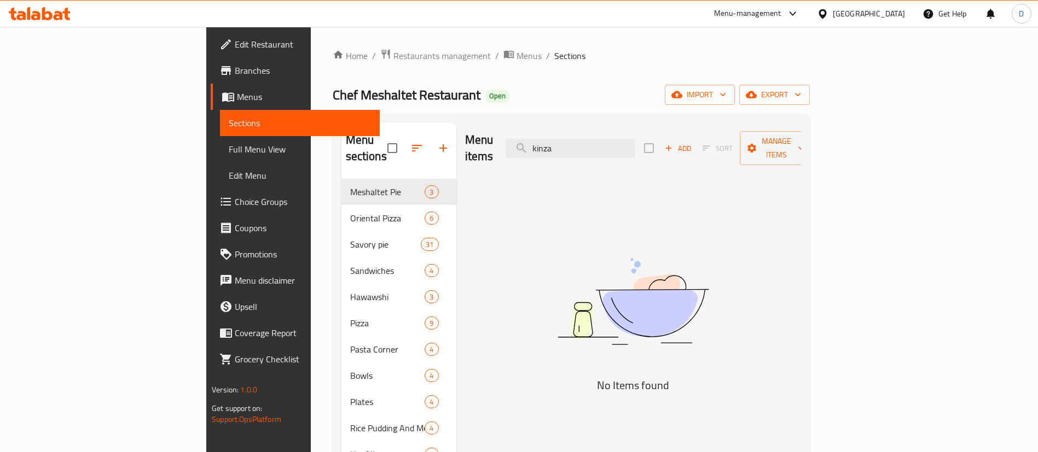
drag, startPoint x: 653, startPoint y: 141, endPoint x: 543, endPoint y: 141, distance: 109.4
click at [543, 141] on div "Menu items kinza Add Sort Manage items" at bounding box center [633, 149] width 336 height 52
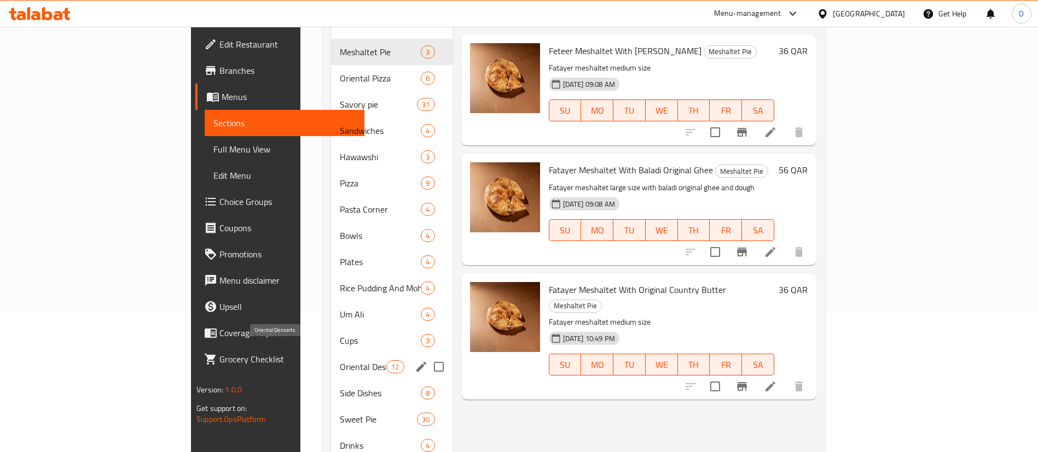
scroll to position [192, 0]
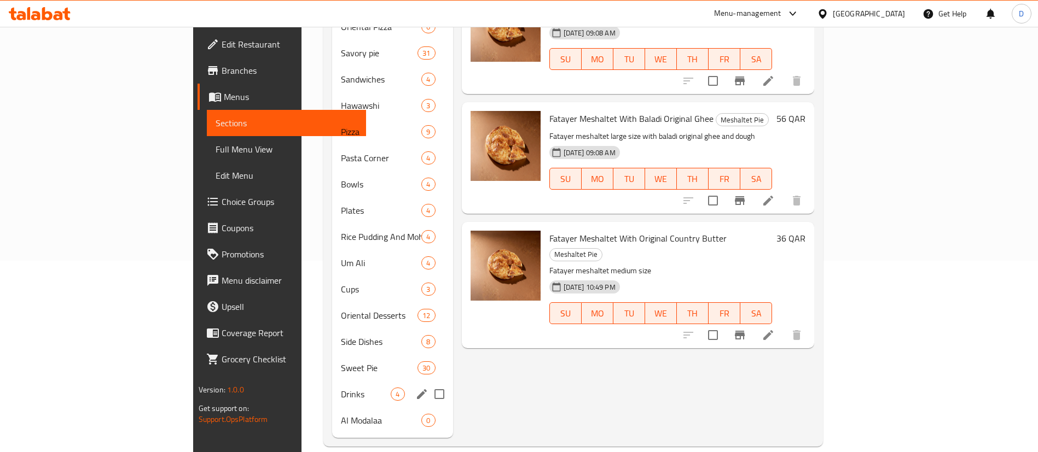
click at [332, 381] on div "Drinks 4" at bounding box center [392, 394] width 120 height 26
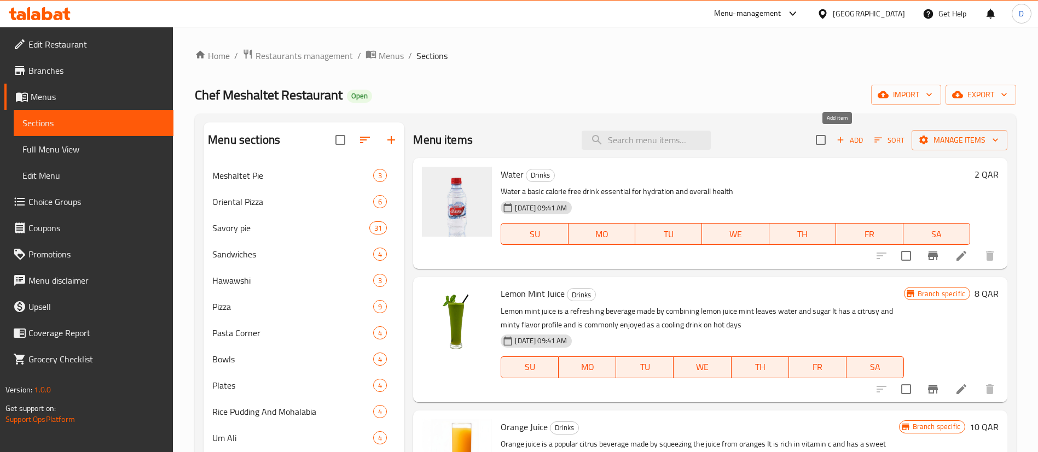
click at [841, 138] on span "Add" at bounding box center [850, 140] width 30 height 13
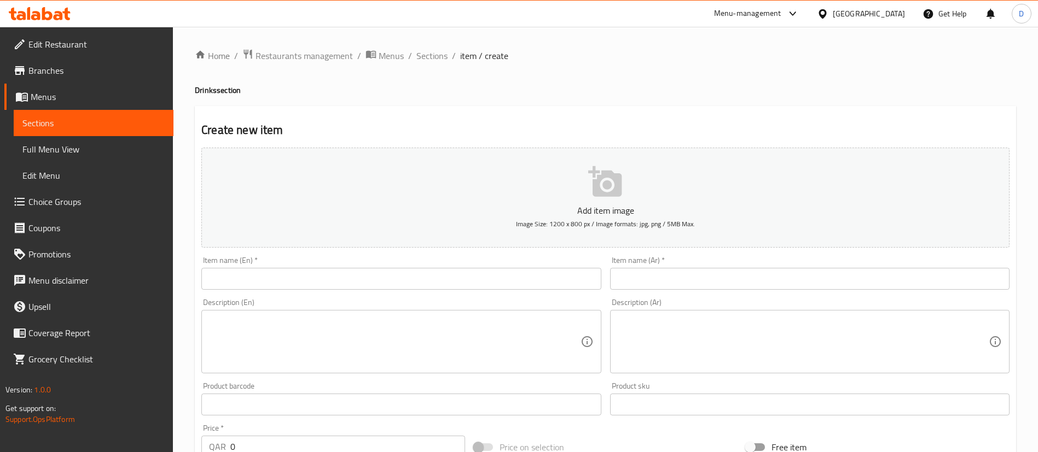
click at [402, 275] on input "text" at bounding box center [400, 279] width 399 height 22
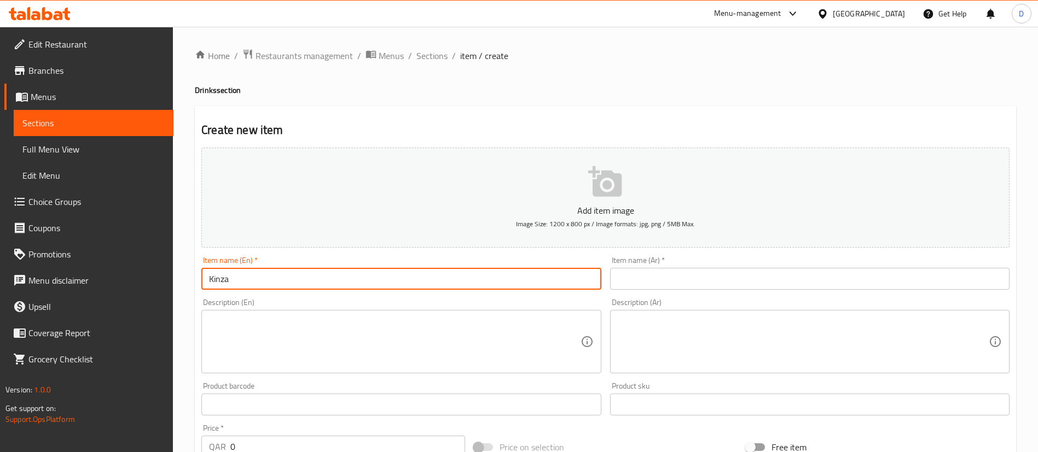
type input "Kinza"
click at [713, 283] on input "text" at bounding box center [809, 279] width 399 height 22
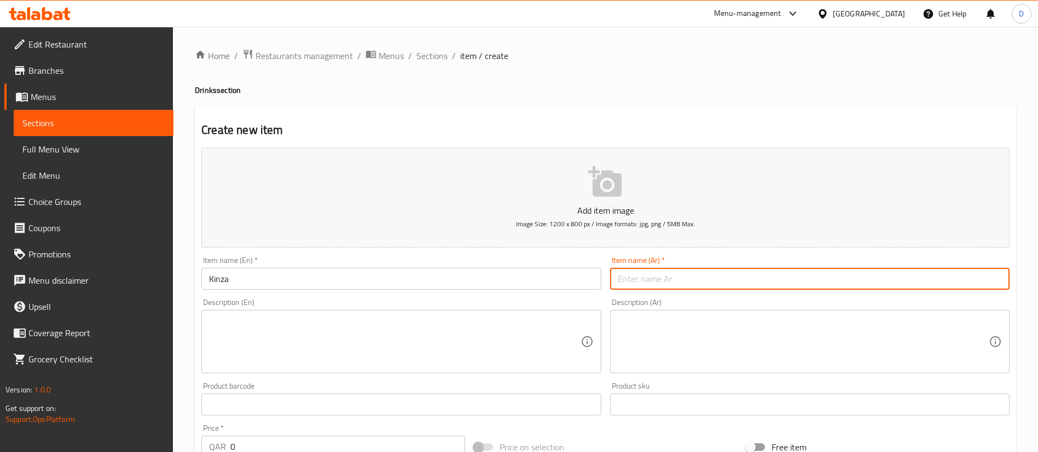
paste input "كينزا"
type input "كينزا"
click at [414, 340] on textarea at bounding box center [394, 342] width 371 height 52
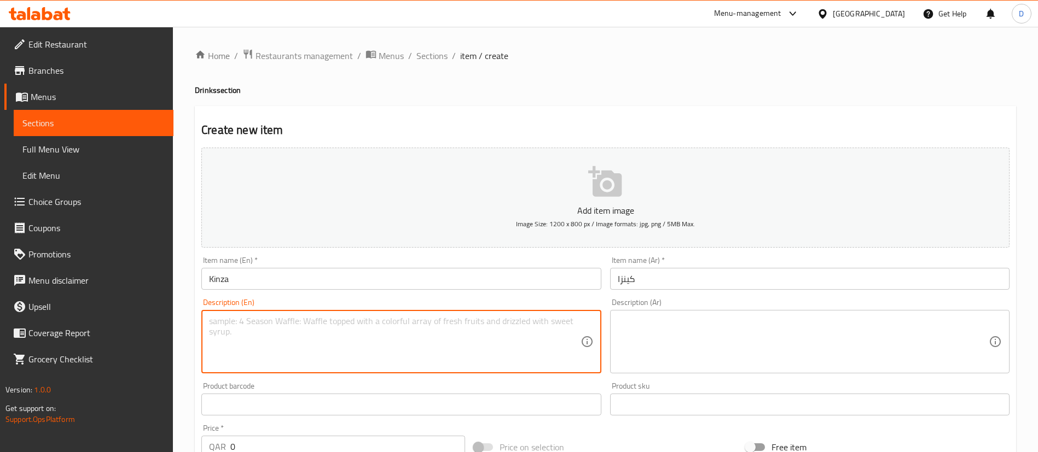
paste textarea "مشروب غازي"
drag, startPoint x: 370, startPoint y: 321, endPoint x: 58, endPoint y: 311, distance: 312.6
click at [58, 311] on div "Edit Restaurant Branches Menus Sections Full Menu View Edit Menu Choice Groups …" at bounding box center [519, 400] width 1038 height 746
type textarea "مشروب غازي"
click at [679, 321] on textarea at bounding box center [803, 342] width 371 height 52
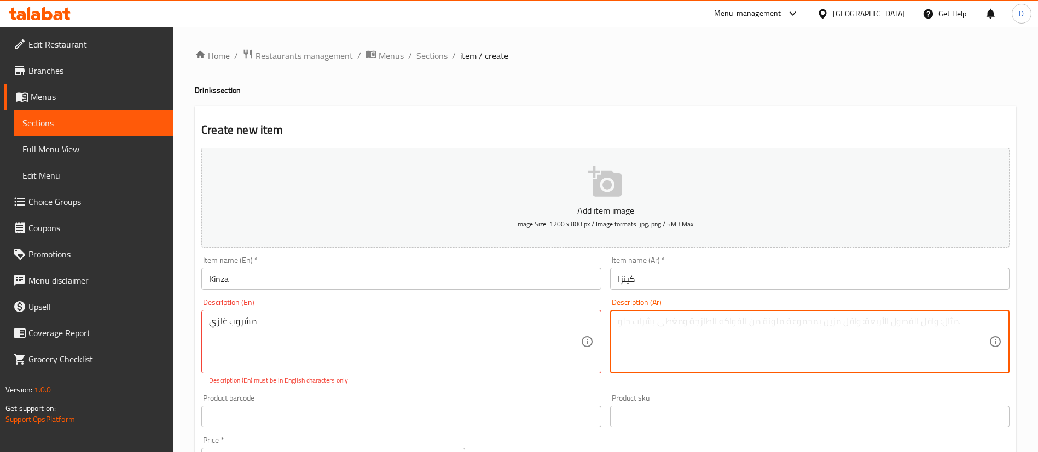
paste textarea "مشروب غازي"
type textarea "مشروب غازي"
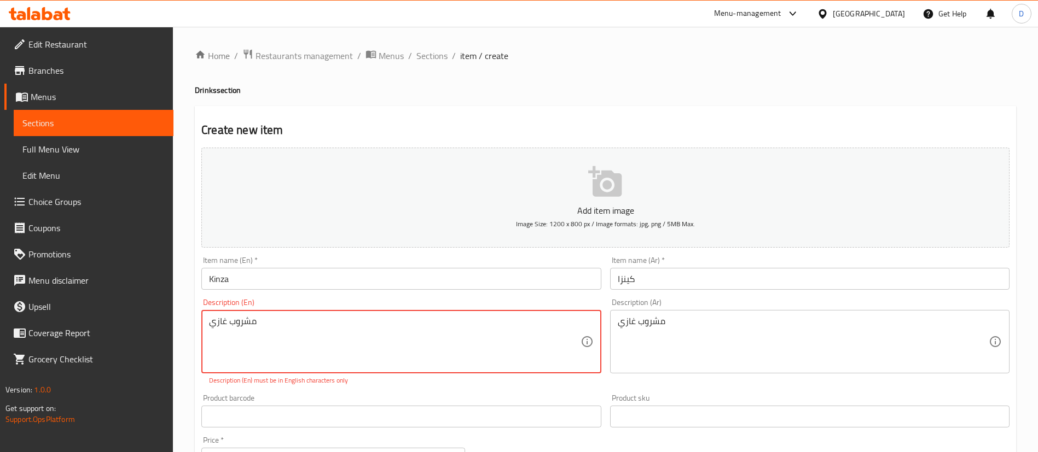
drag, startPoint x: 381, startPoint y: 332, endPoint x: 133, endPoint y: 322, distance: 248.0
click at [230, 320] on textarea "Soft drink" at bounding box center [394, 342] width 371 height 52
click at [318, 345] on textarea "Soft Drink" at bounding box center [394, 342] width 371 height 52
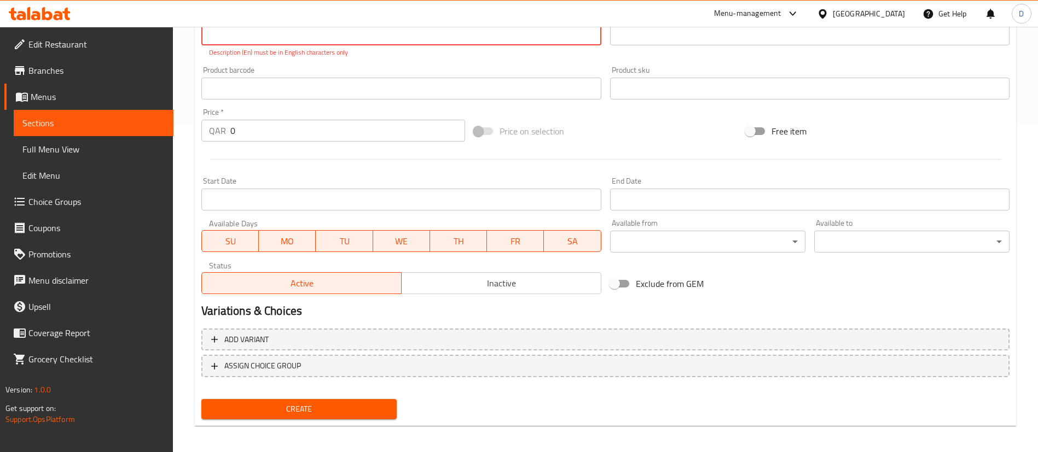
type textarea "Soft Drink"
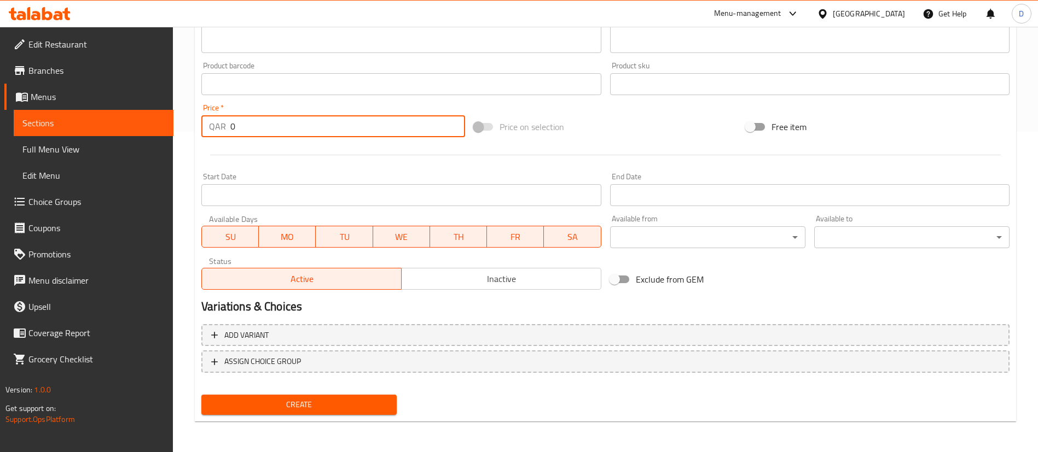
scroll to position [321, 0]
click at [340, 137] on div "Price   * QAR 0 Price *" at bounding box center [333, 121] width 272 height 42
type input "4"
click at [406, 149] on div at bounding box center [605, 155] width 817 height 27
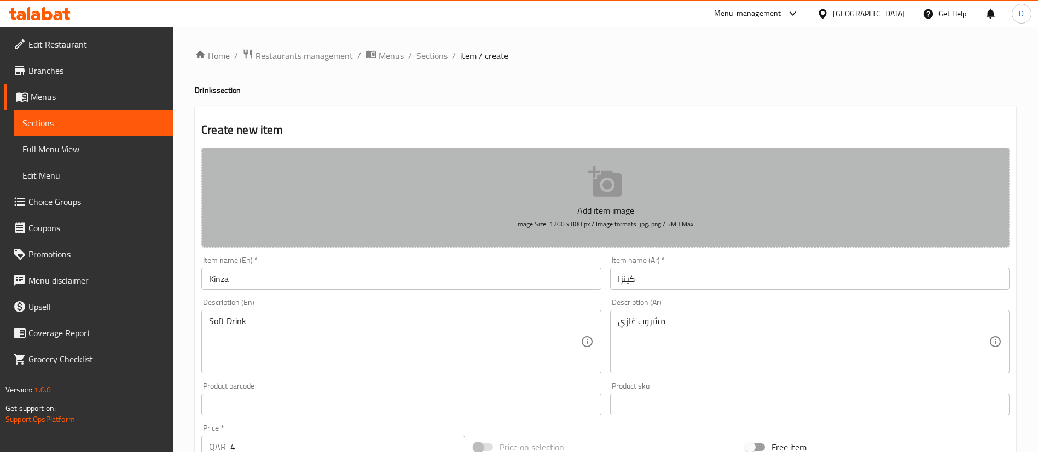
click at [519, 218] on span "Image Size: 1200 x 800 px / Image formats: jpg, png / 5MB Max." at bounding box center [605, 224] width 179 height 13
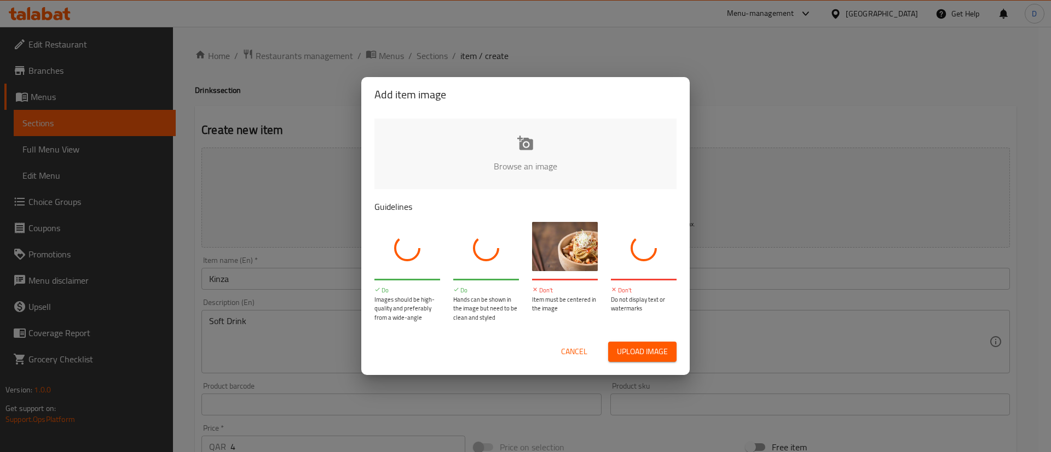
click at [527, 155] on input "file" at bounding box center [895, 170] width 1042 height 102
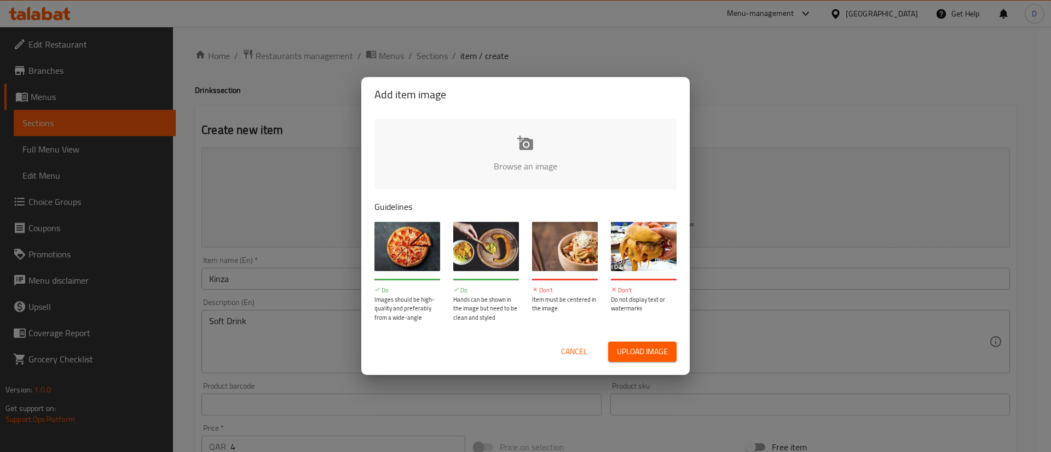
click at [500, 150] on input "file" at bounding box center [895, 170] width 1042 height 102
type input "C:\fakepath\Kinza.png"
click at [501, 177] on input "file" at bounding box center [895, 170] width 1042 height 102
click at [523, 143] on input "file" at bounding box center [895, 170] width 1042 height 102
click at [292, 166] on div "Add item image Browse an image Guidelines Do Images should be high-quality and …" at bounding box center [525, 226] width 1051 height 452
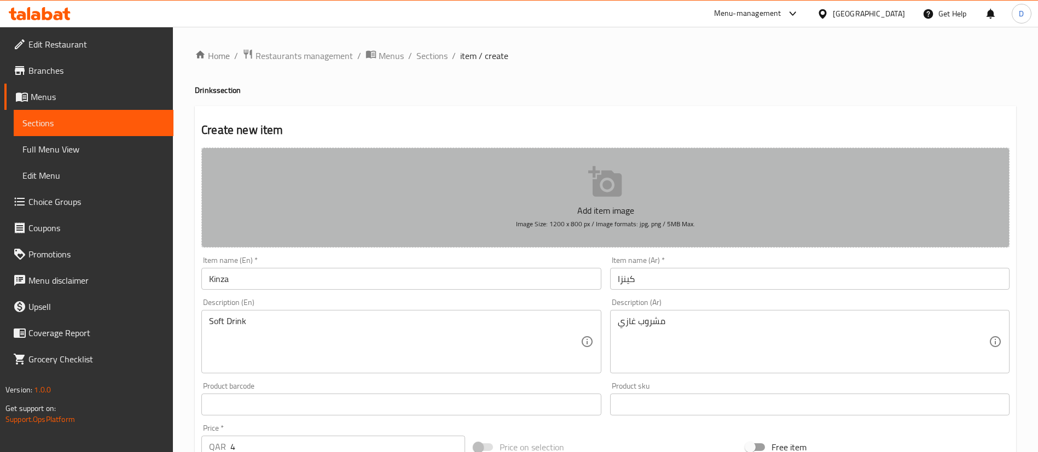
click at [518, 184] on button "Add item image Image Size: 1200 x 800 px / Image formats: jpg, png / 5MB Max." at bounding box center [605, 198] width 808 height 100
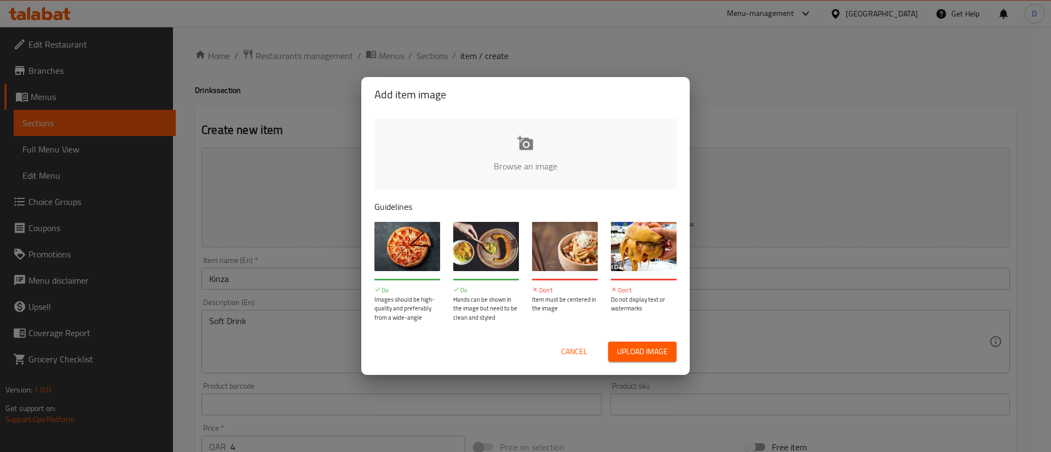
click at [533, 144] on input "file" at bounding box center [895, 170] width 1042 height 102
click at [525, 154] on input "file" at bounding box center [895, 170] width 1042 height 102
type input "C:\fakepath\WhatsApp Image 2025-10-01 at 16.45.06.jpeg"
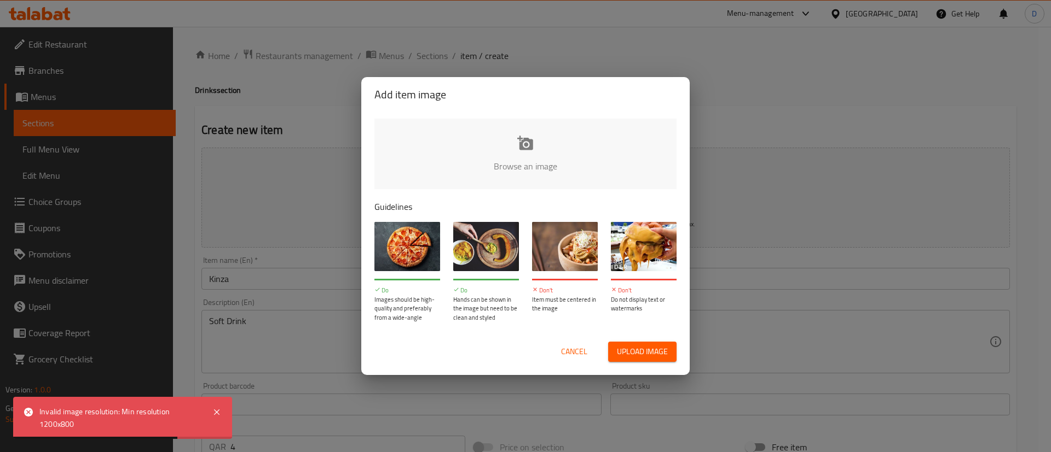
click at [572, 351] on span "Cancel" at bounding box center [574, 352] width 26 height 14
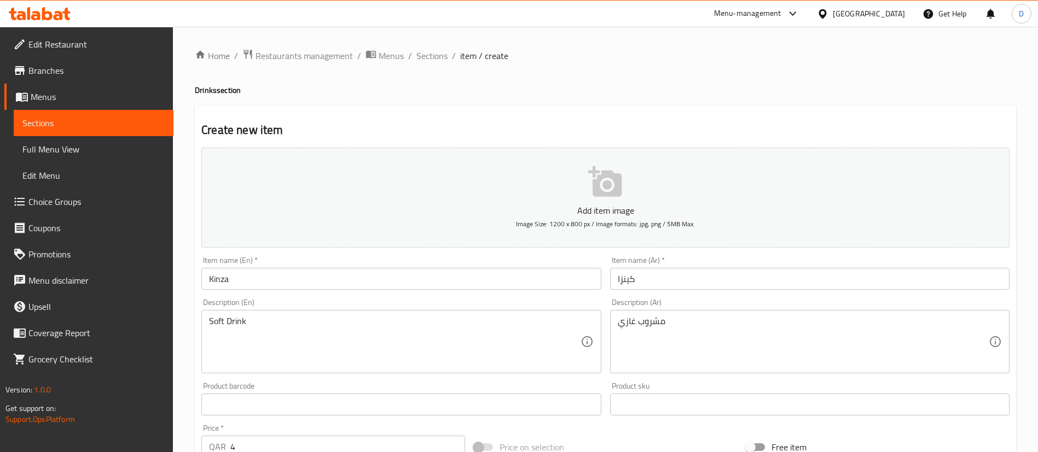
click at [602, 192] on icon "button" at bounding box center [604, 181] width 33 height 31
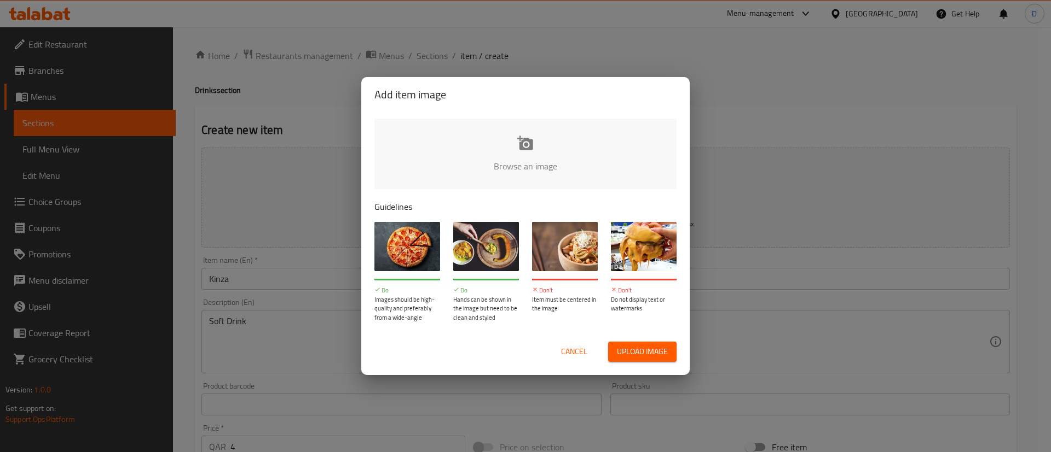
click at [483, 157] on input "file" at bounding box center [895, 170] width 1042 height 102
type input "C:\fakepath\Kinn.png"
click at [291, 90] on div "Add item image Browse an image Guidelines Do Images should be high-quality and …" at bounding box center [525, 226] width 1051 height 452
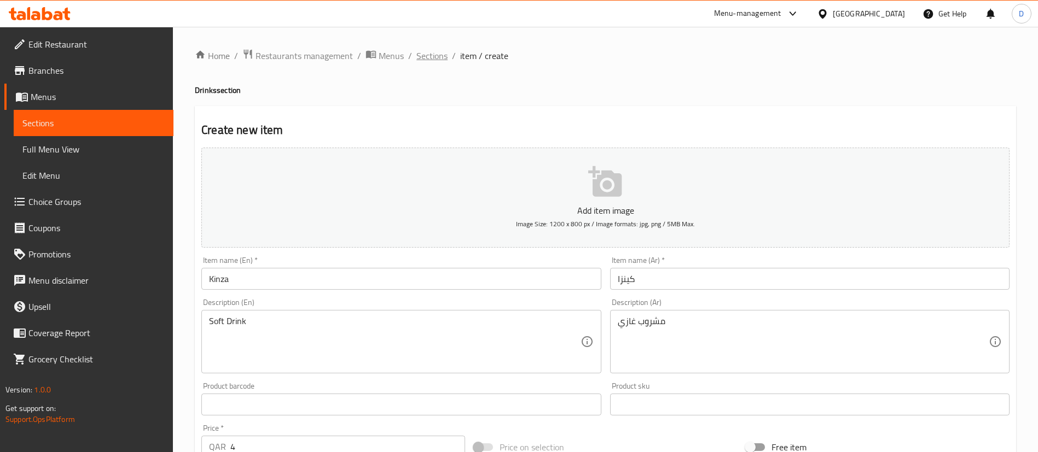
click at [431, 57] on span "Sections" at bounding box center [431, 55] width 31 height 13
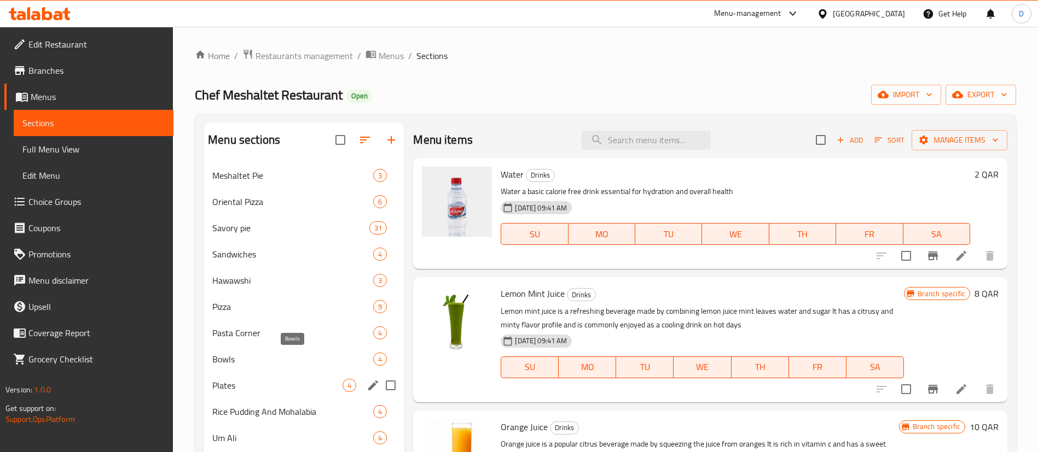
scroll to position [192, 0]
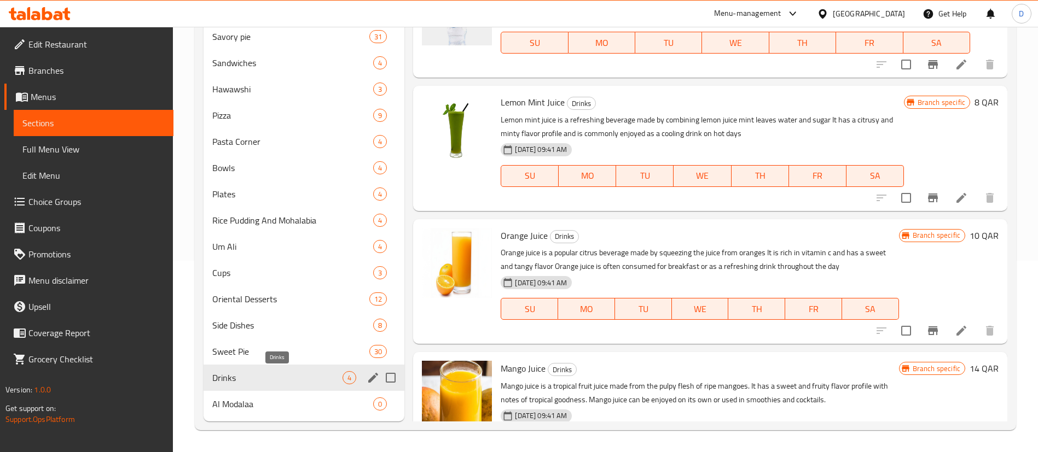
click at [253, 376] on span "Drinks" at bounding box center [277, 378] width 130 height 13
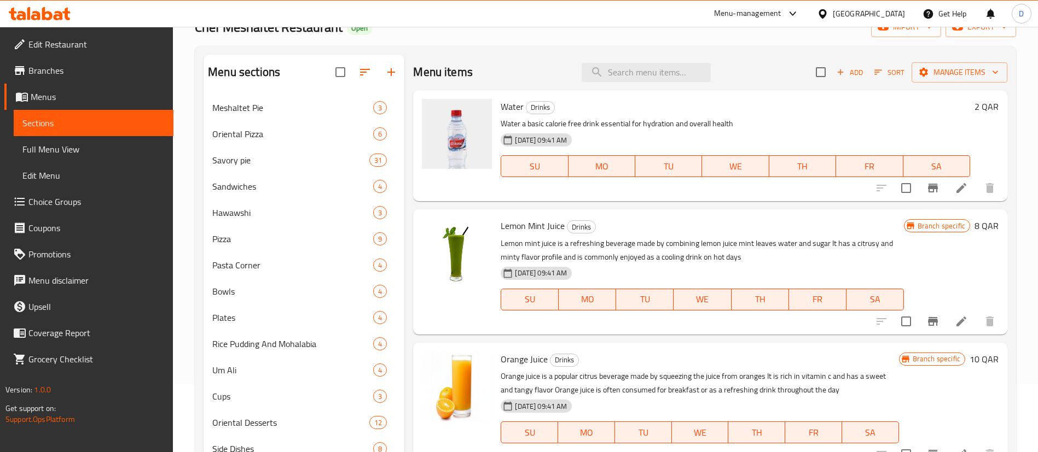
scroll to position [0, 0]
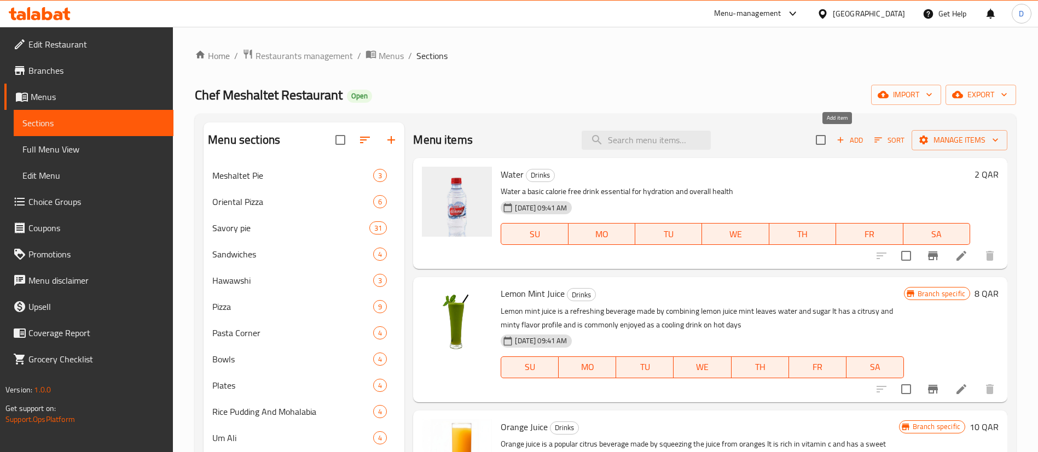
click at [850, 142] on span "Add" at bounding box center [850, 140] width 30 height 13
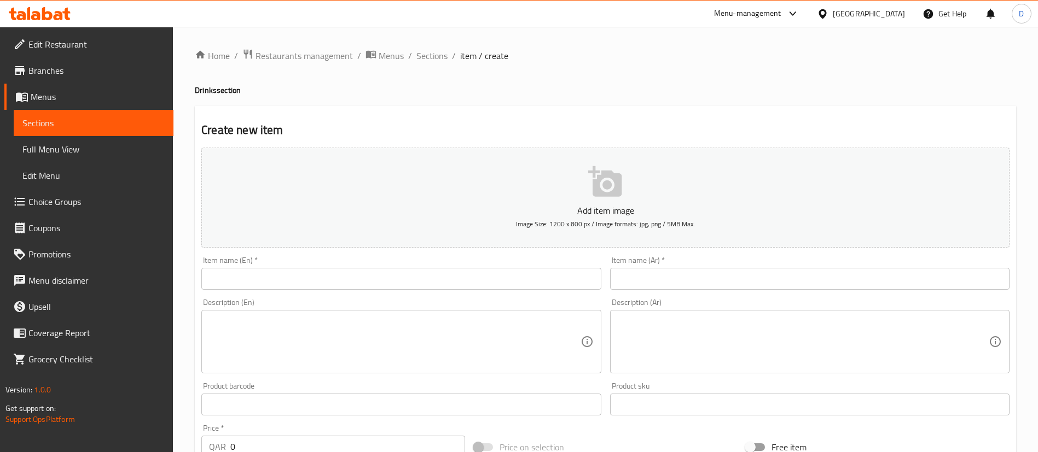
click at [391, 278] on input "text" at bounding box center [400, 279] width 399 height 22
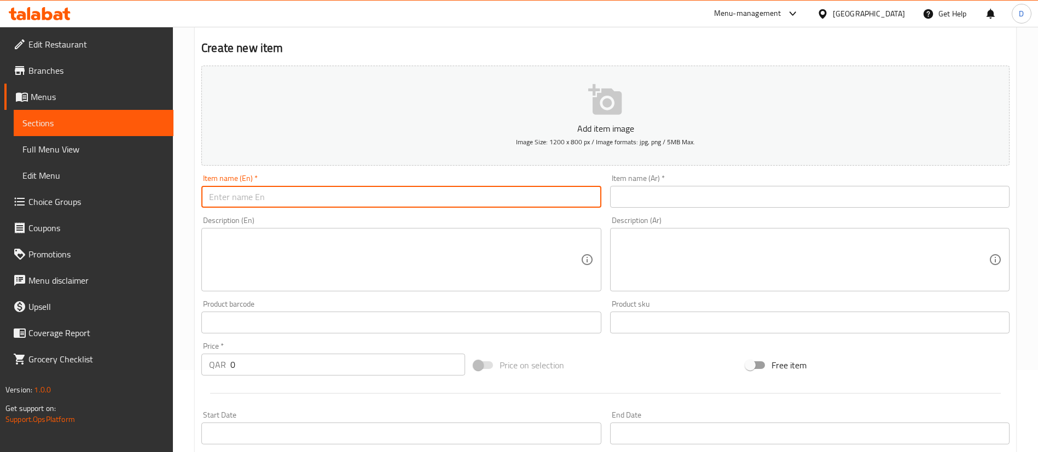
scroll to position [74, 0]
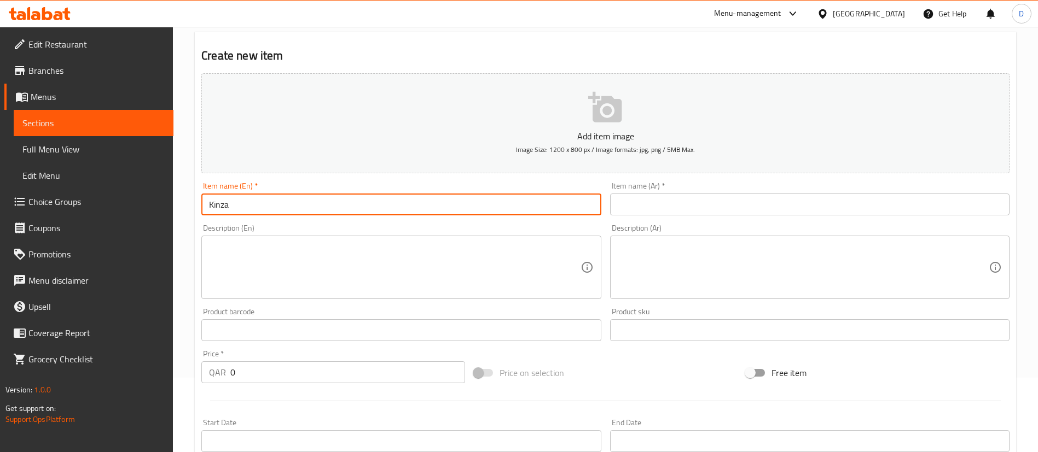
type input "Kinza"
click at [286, 268] on textarea at bounding box center [394, 268] width 371 height 52
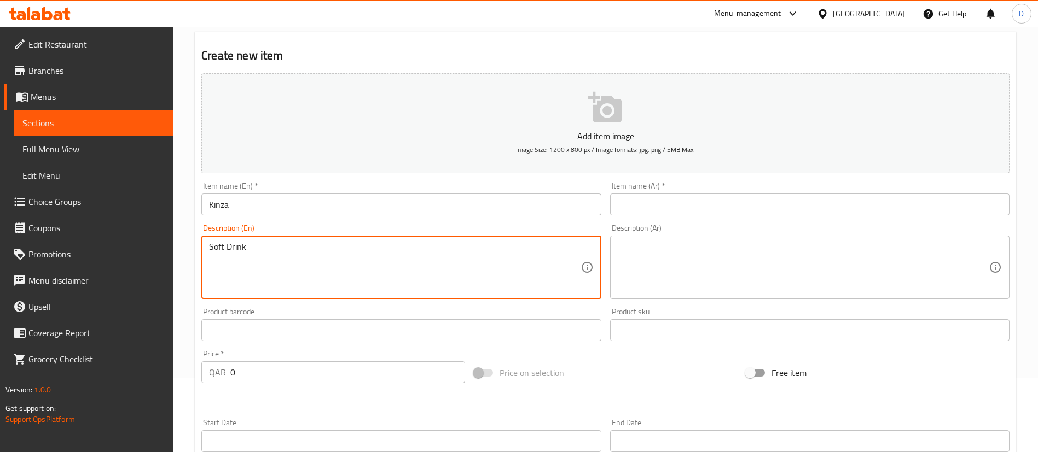
type textarea "Soft Drink"
click at [669, 193] on div "Item name (Ar)   * Item name (Ar) *" at bounding box center [809, 198] width 399 height 33
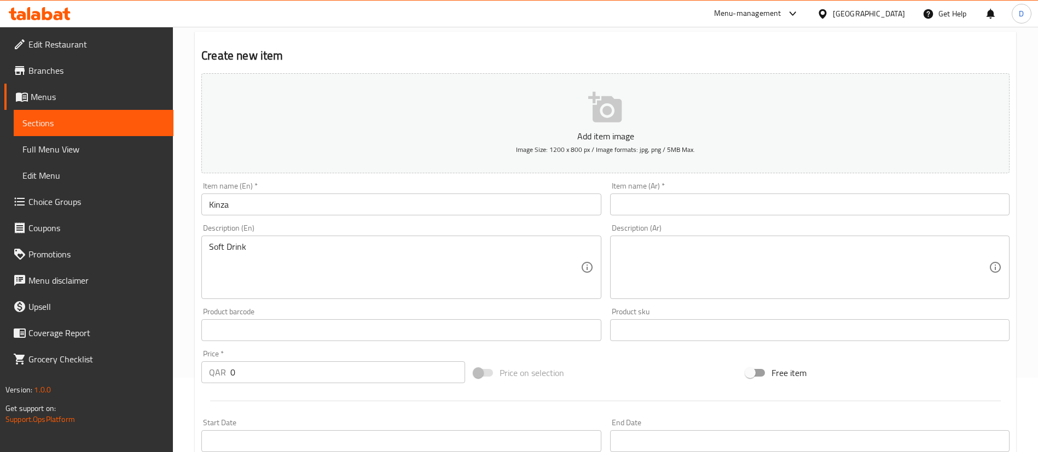
click at [674, 202] on input "text" at bounding box center [809, 205] width 399 height 22
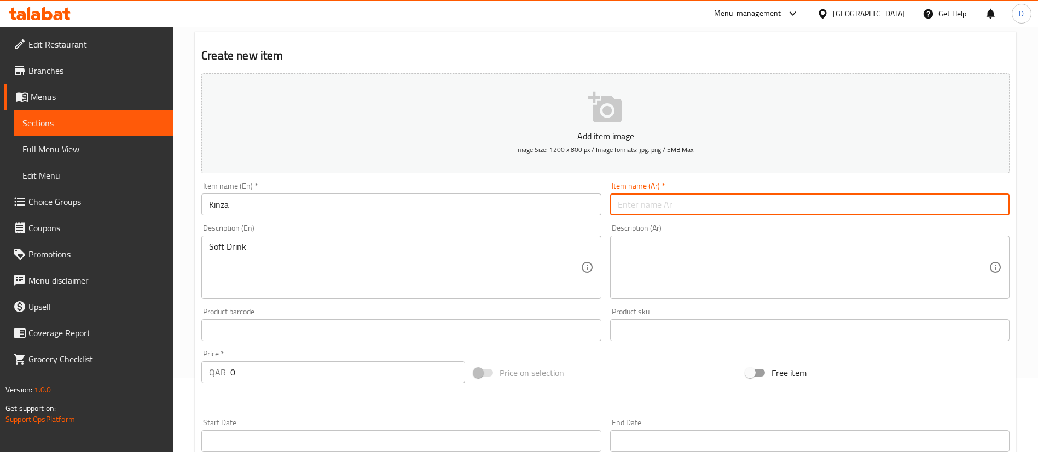
paste input "كينزا"
type input "كينزا"
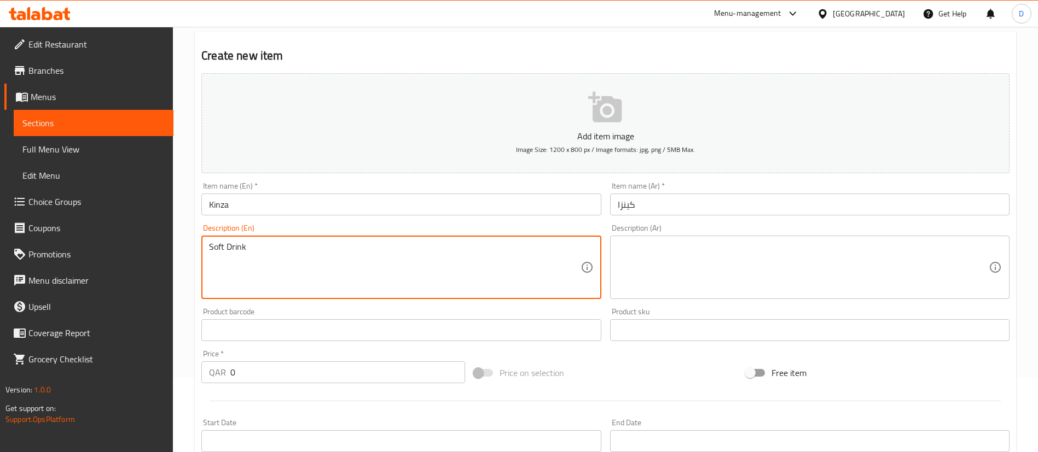
drag, startPoint x: 307, startPoint y: 260, endPoint x: 58, endPoint y: 266, distance: 249.0
click at [743, 264] on textarea at bounding box center [803, 268] width 371 height 52
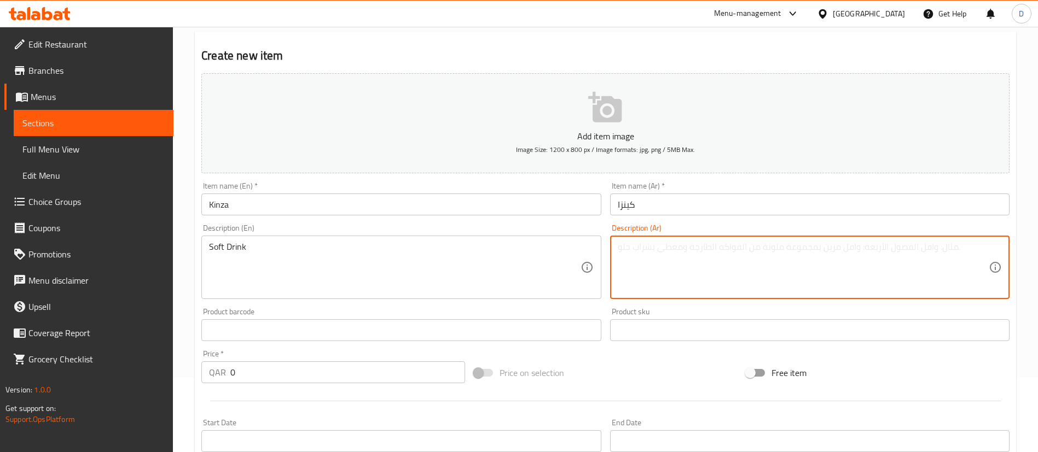
paste textarea "مشروب غازي"
type textarea "مشروب غازي"
click at [334, 371] on input "0" at bounding box center [347, 373] width 235 height 22
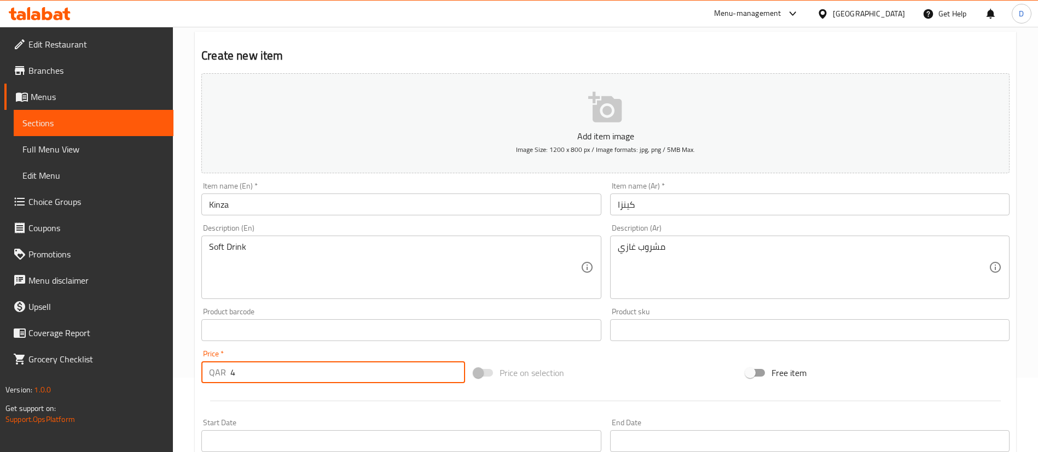
type input "4"
click at [889, 374] on div "Free item" at bounding box center [877, 373] width 272 height 30
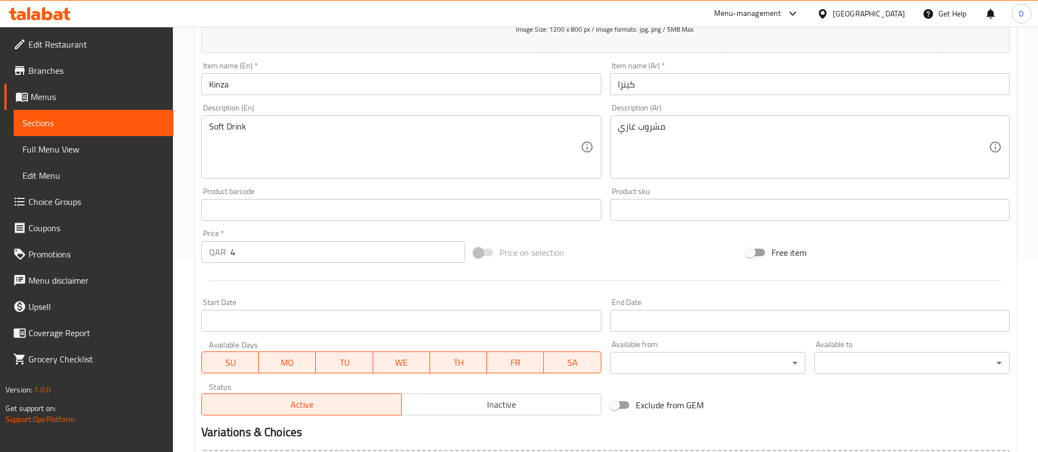
scroll to position [321, 0]
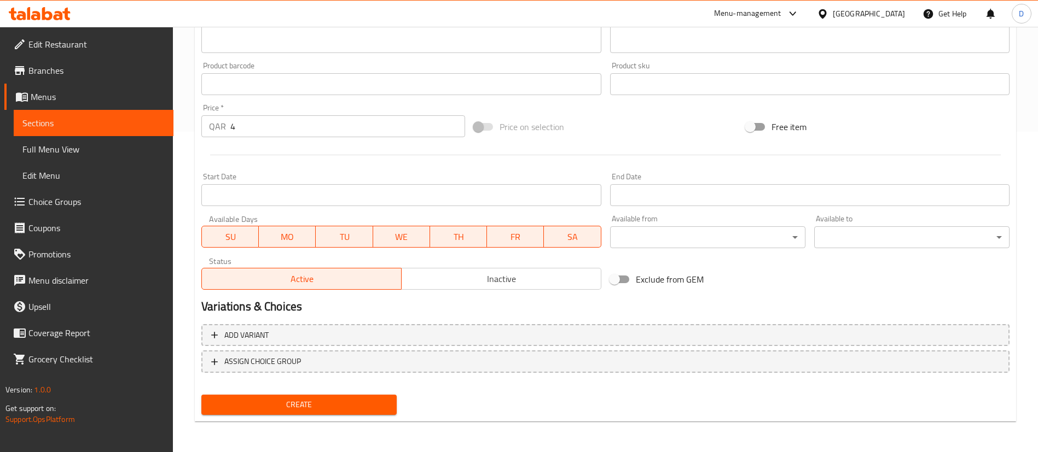
click at [344, 397] on button "Create" at bounding box center [298, 405] width 195 height 20
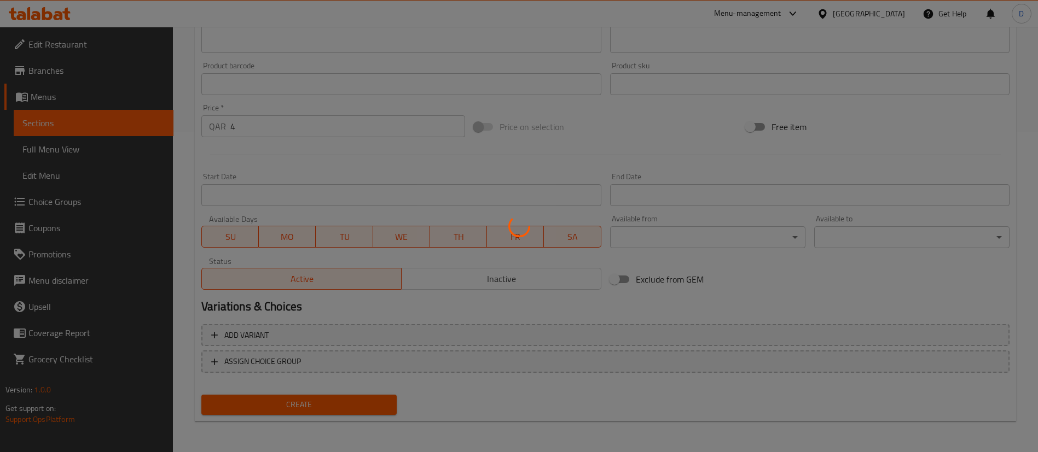
type input "0"
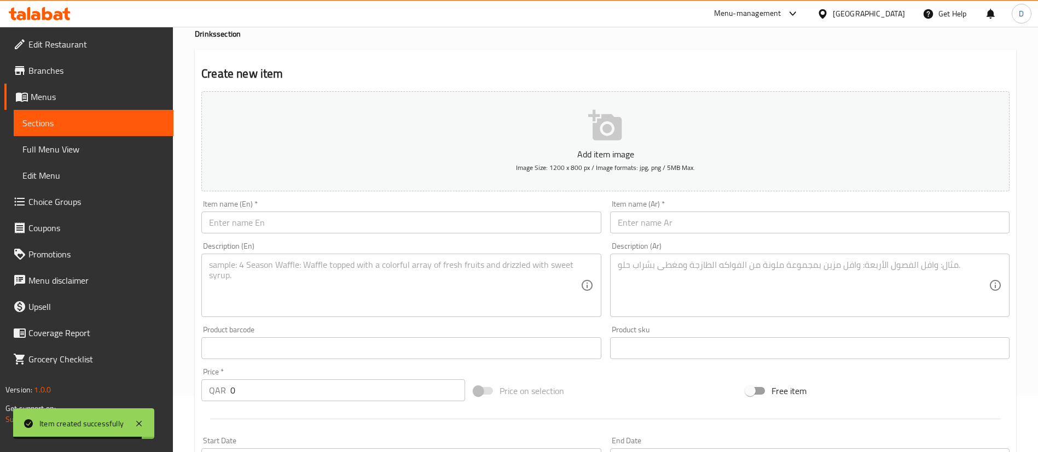
scroll to position [0, 0]
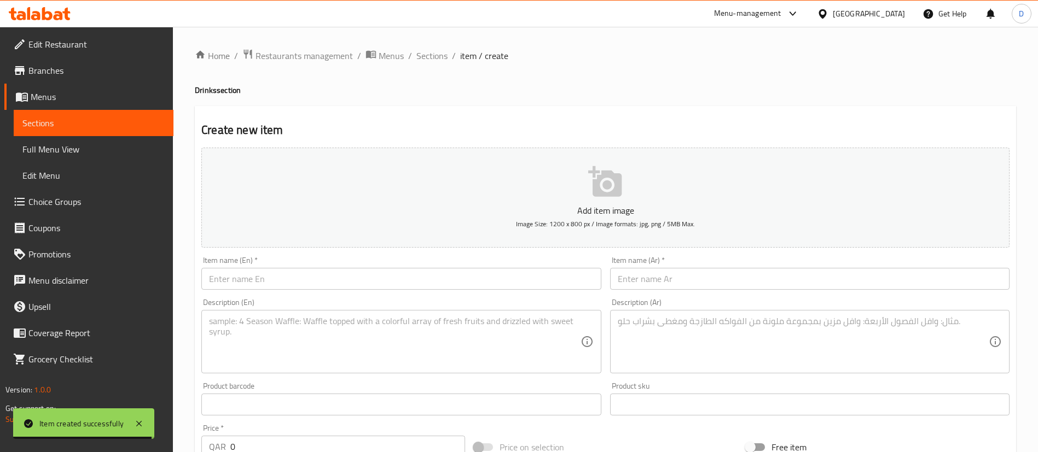
click at [422, 45] on div "Home / Restaurants management / Menus / Sections / item / create Drinks section…" at bounding box center [605, 400] width 865 height 746
click at [429, 51] on span "Sections" at bounding box center [431, 55] width 31 height 13
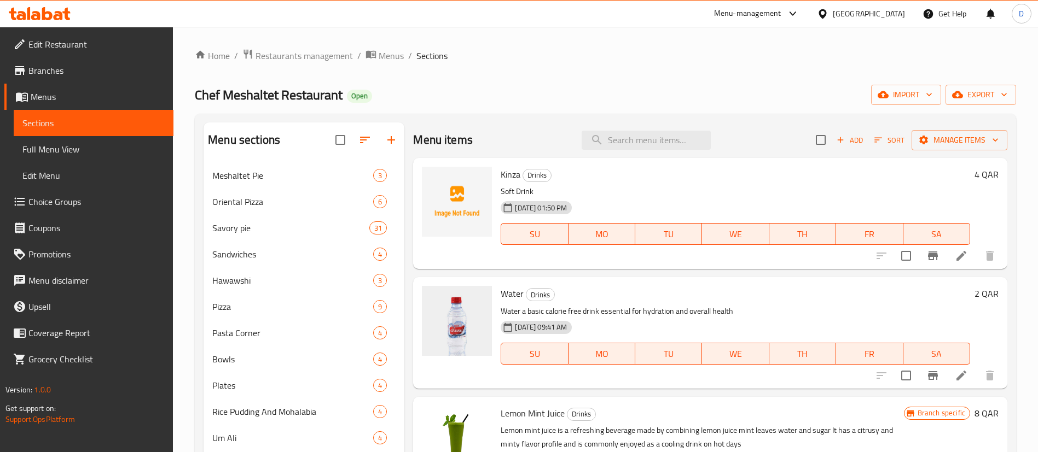
click at [499, 85] on div "Chef Meshaltet Restaurant Open import export" at bounding box center [605, 95] width 821 height 20
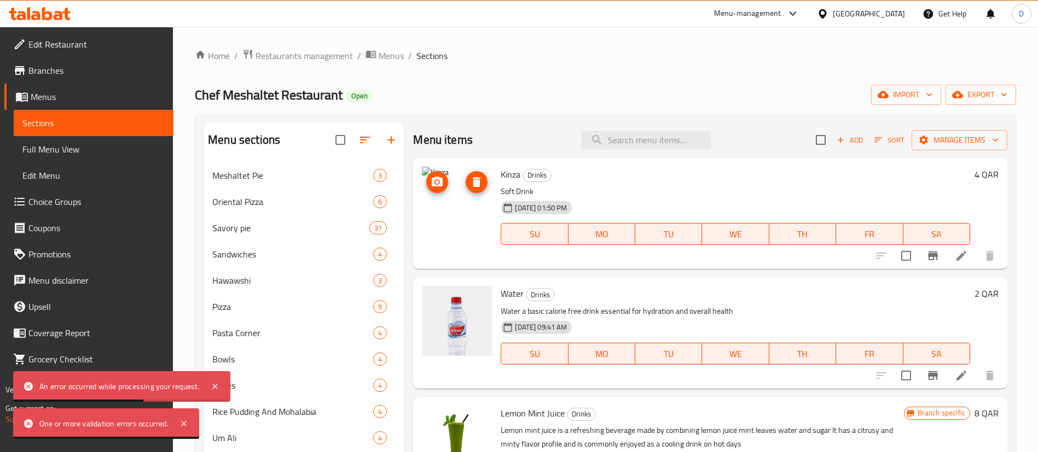
click at [461, 210] on img at bounding box center [457, 202] width 70 height 70
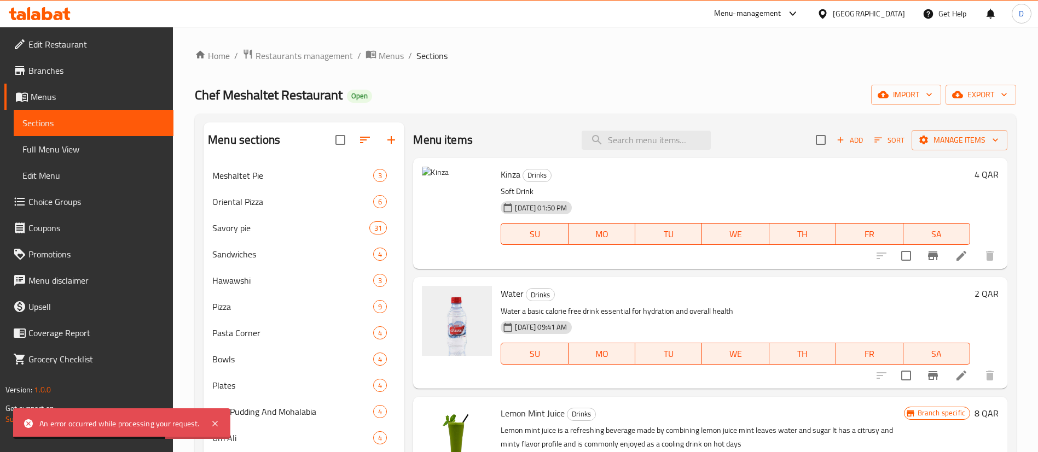
click at [946, 254] on li at bounding box center [961, 256] width 31 height 20
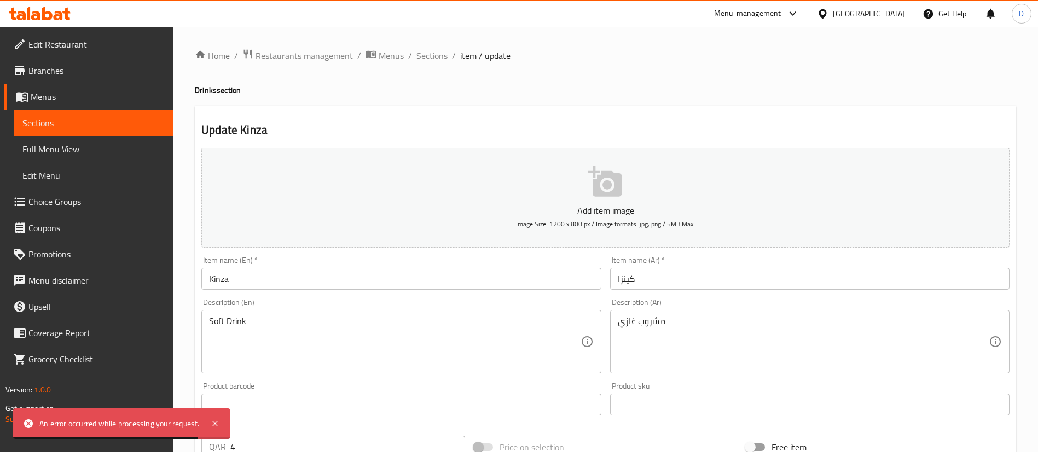
click at [518, 195] on button "Add item image Image Size: 1200 x 800 px / Image formats: jpg, png / 5MB Max." at bounding box center [605, 198] width 808 height 100
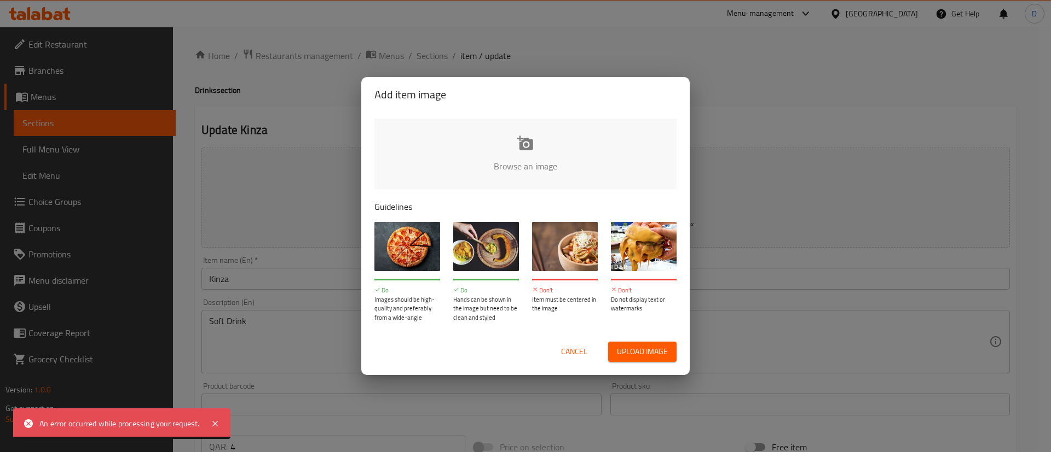
click at [521, 165] on input "file" at bounding box center [895, 170] width 1042 height 102
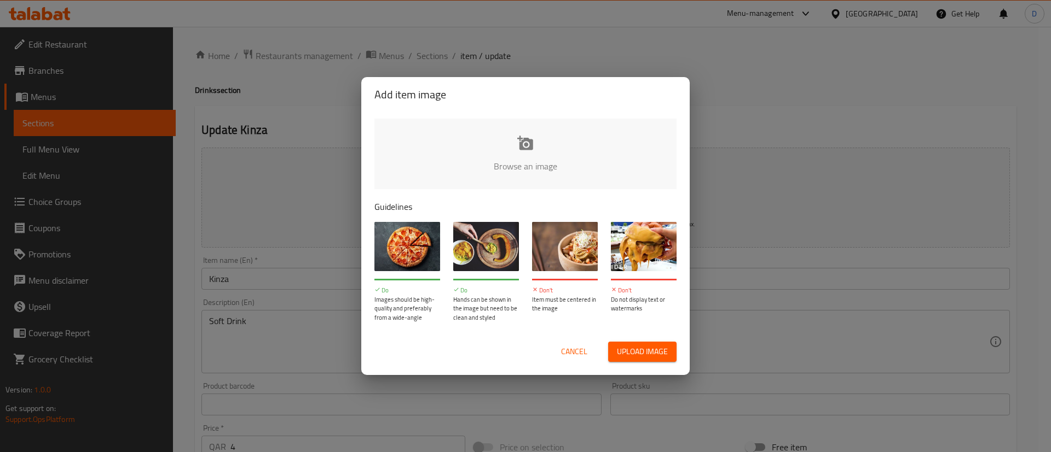
type input "C:\fakepath\dddddddd.png"
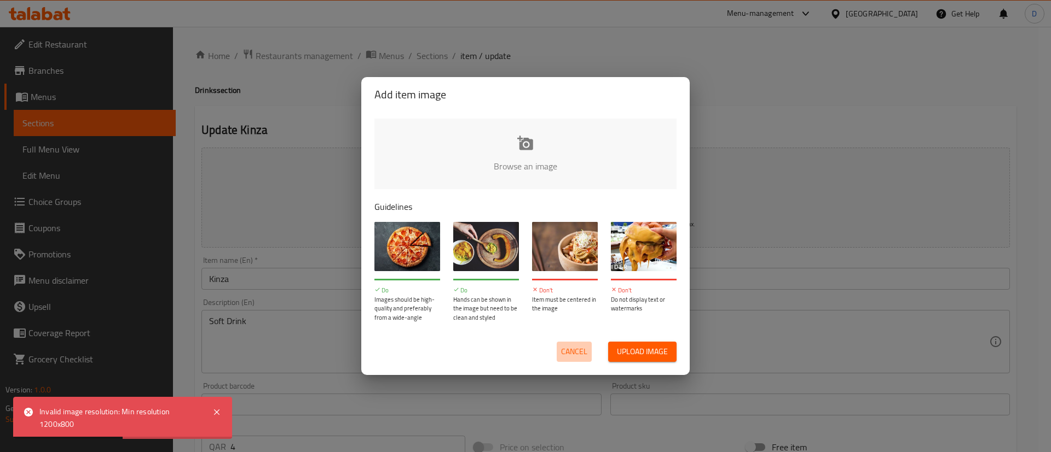
click at [564, 355] on span "Cancel" at bounding box center [574, 352] width 26 height 14
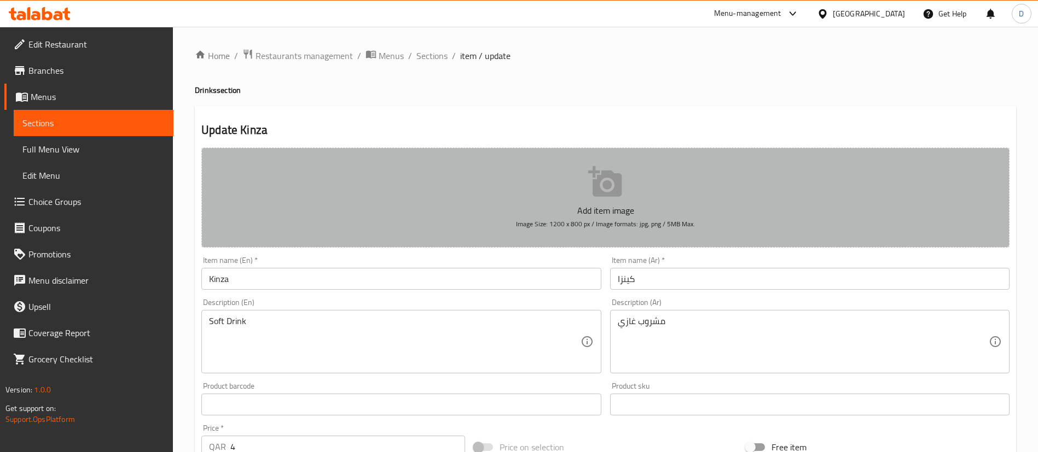
click at [593, 218] on span "Image Size: 1200 x 800 px / Image formats: jpg, png / 5MB Max." at bounding box center [605, 224] width 179 height 13
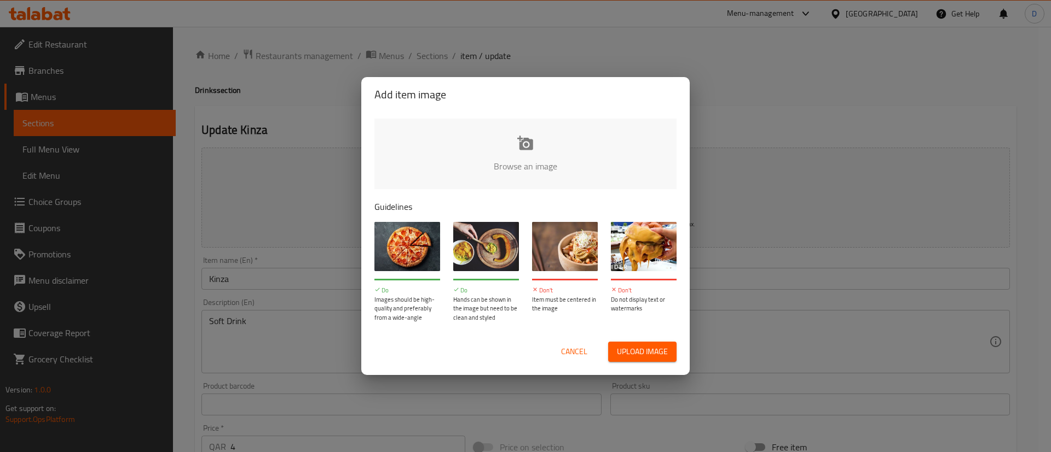
click at [523, 165] on input "file" at bounding box center [895, 170] width 1042 height 102
type input "C:\fakepath\fafafafa.png"
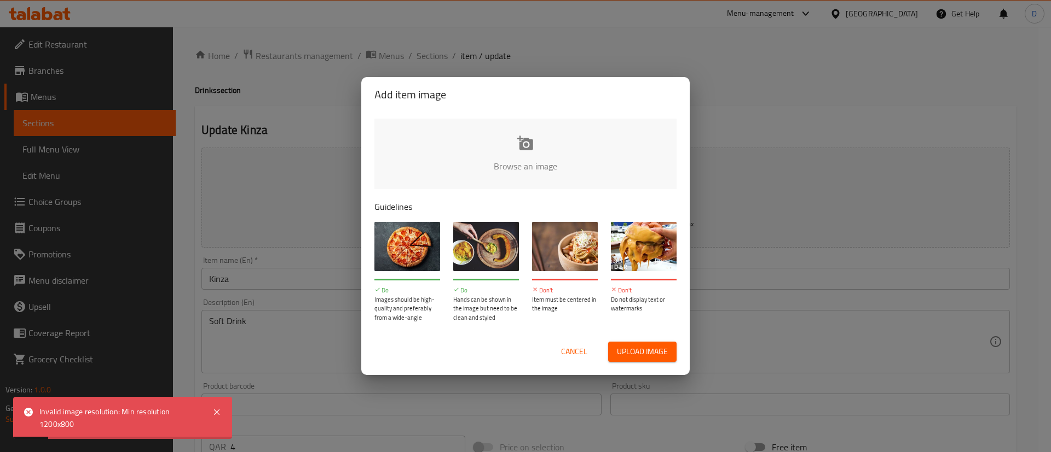
click at [716, 73] on div "Add item image Browse an image Guidelines Do Images should be high-quality and …" at bounding box center [525, 226] width 1051 height 452
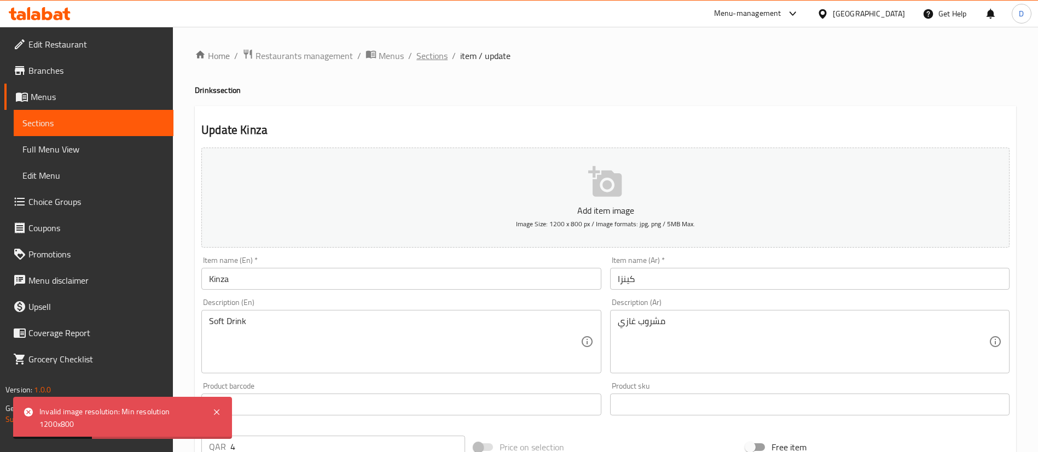
click at [426, 60] on span "Sections" at bounding box center [431, 55] width 31 height 13
